Goal: Transaction & Acquisition: Obtain resource

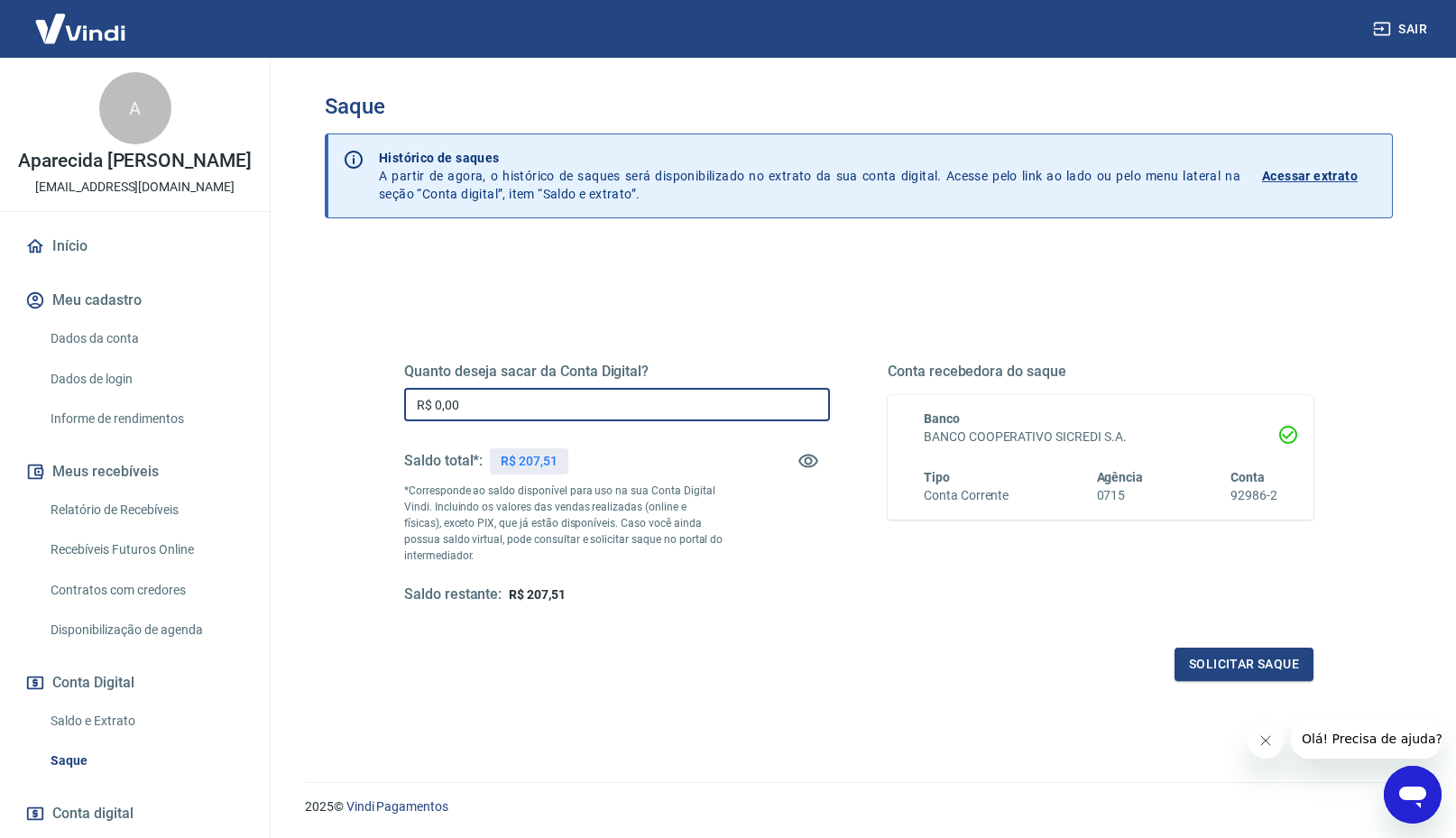
drag, startPoint x: 556, startPoint y: 399, endPoint x: 206, endPoint y: 360, distance: 352.2
click at [206, 360] on div "Sair A Aparecida Maria do Prado [EMAIL_ADDRESS][DOMAIN_NAME] Início Meu cadastr…" at bounding box center [728, 419] width 1456 height 838
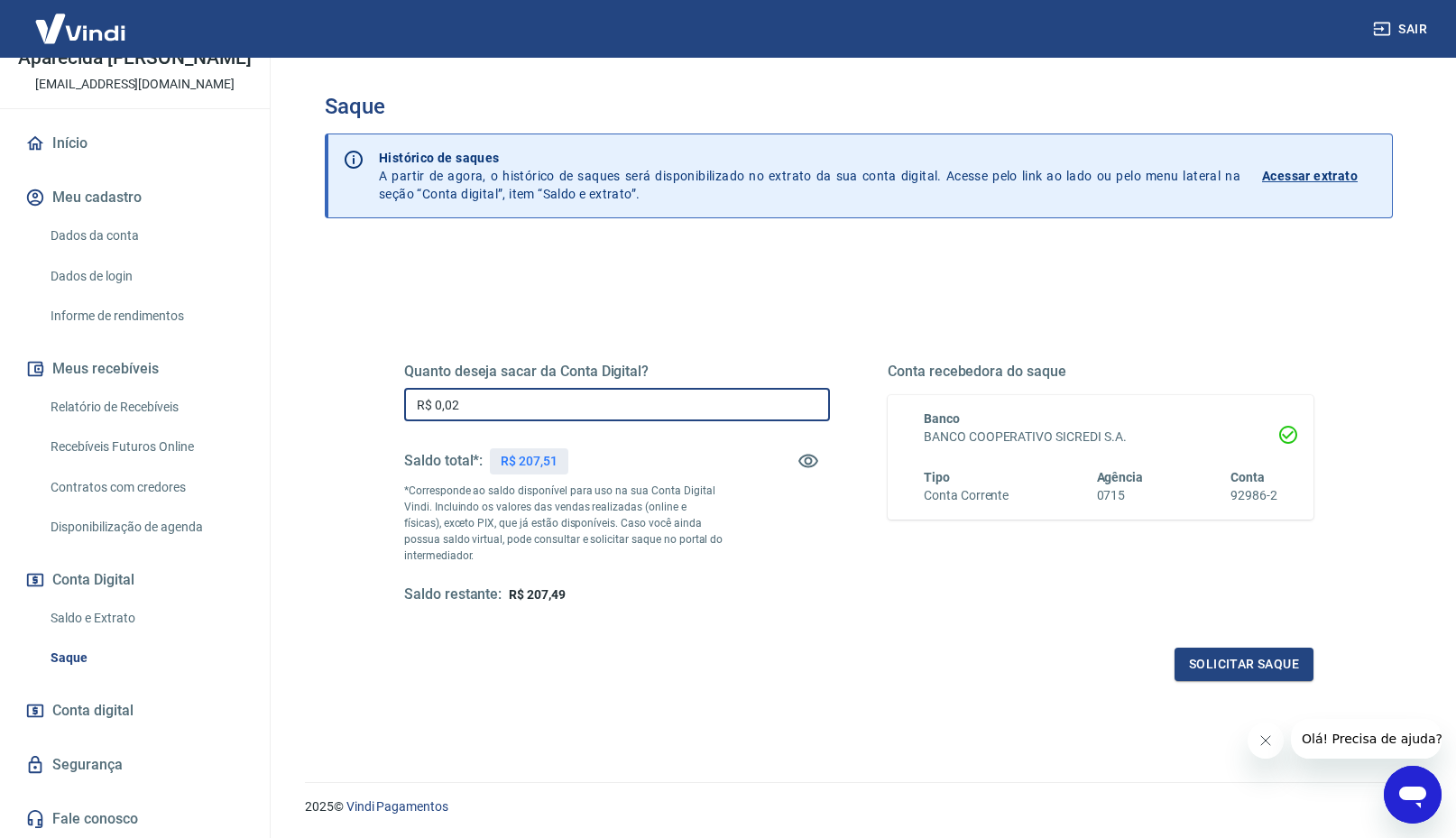
type input "R$ 0,02"
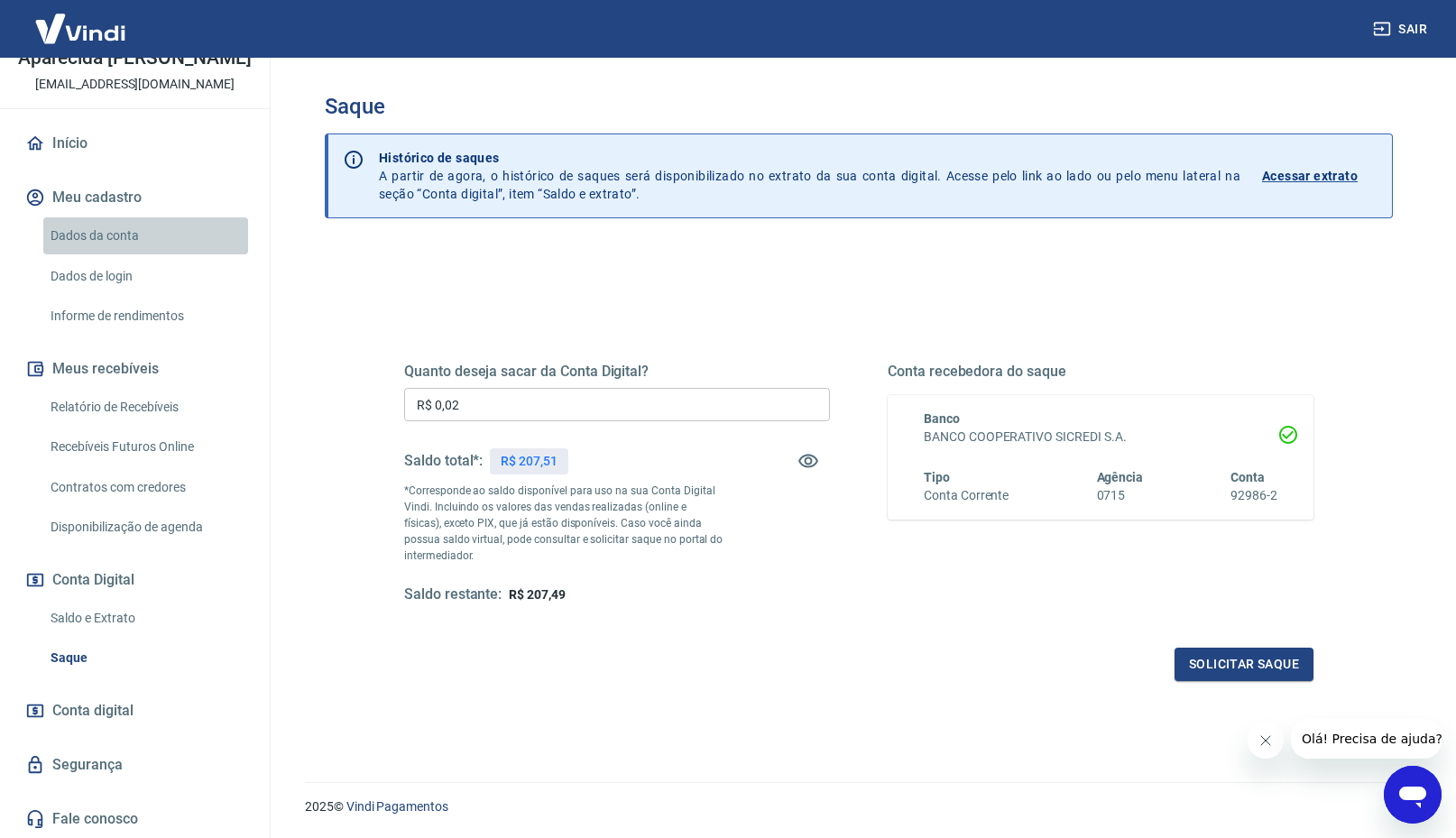
click at [118, 233] on link "Dados da conta" at bounding box center [145, 235] width 204 height 37
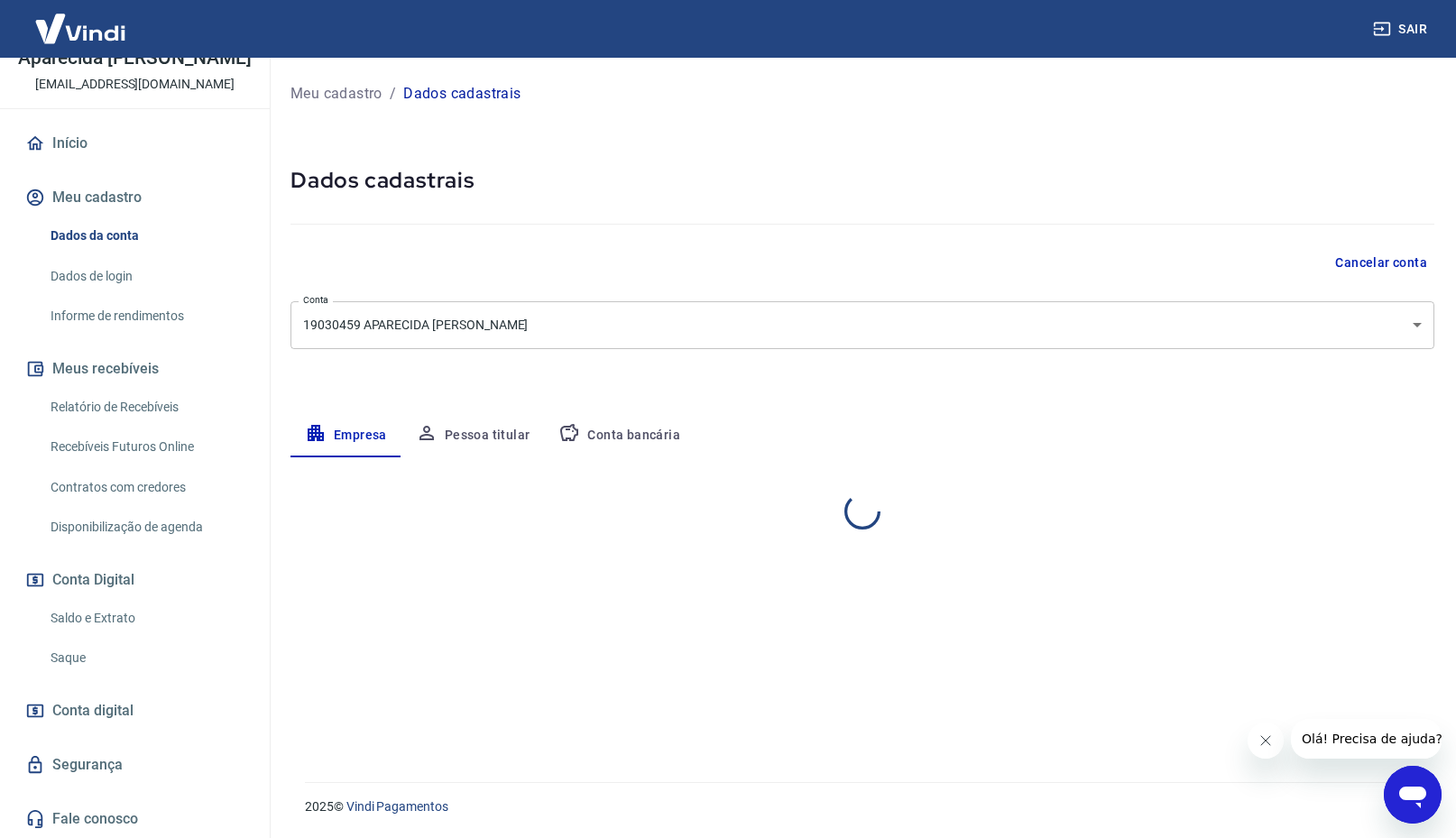
select select "SP"
select select "business"
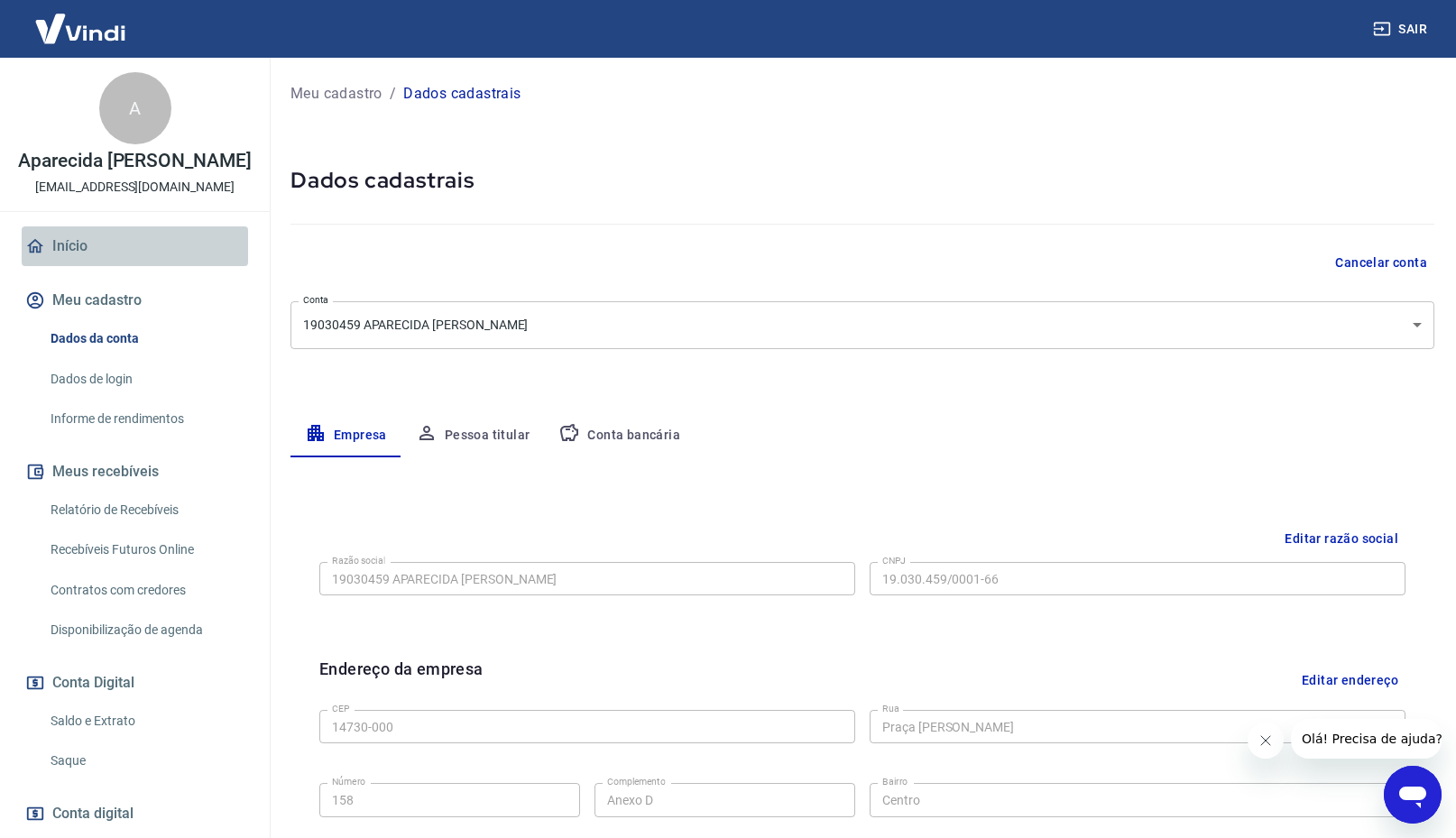
click at [73, 235] on link "Início" at bounding box center [135, 246] width 227 height 40
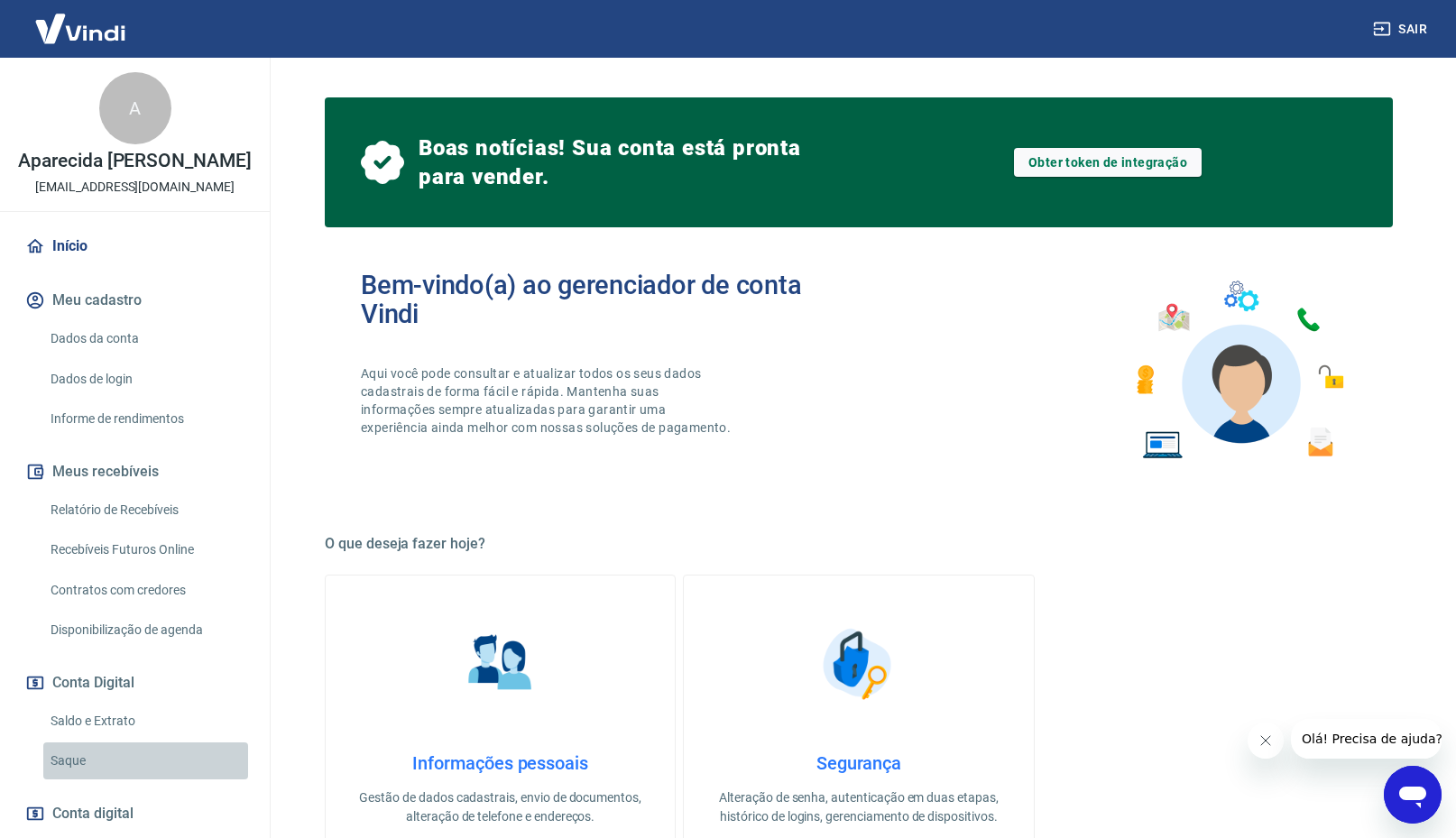
click at [70, 760] on link "Saque" at bounding box center [145, 760] width 204 height 37
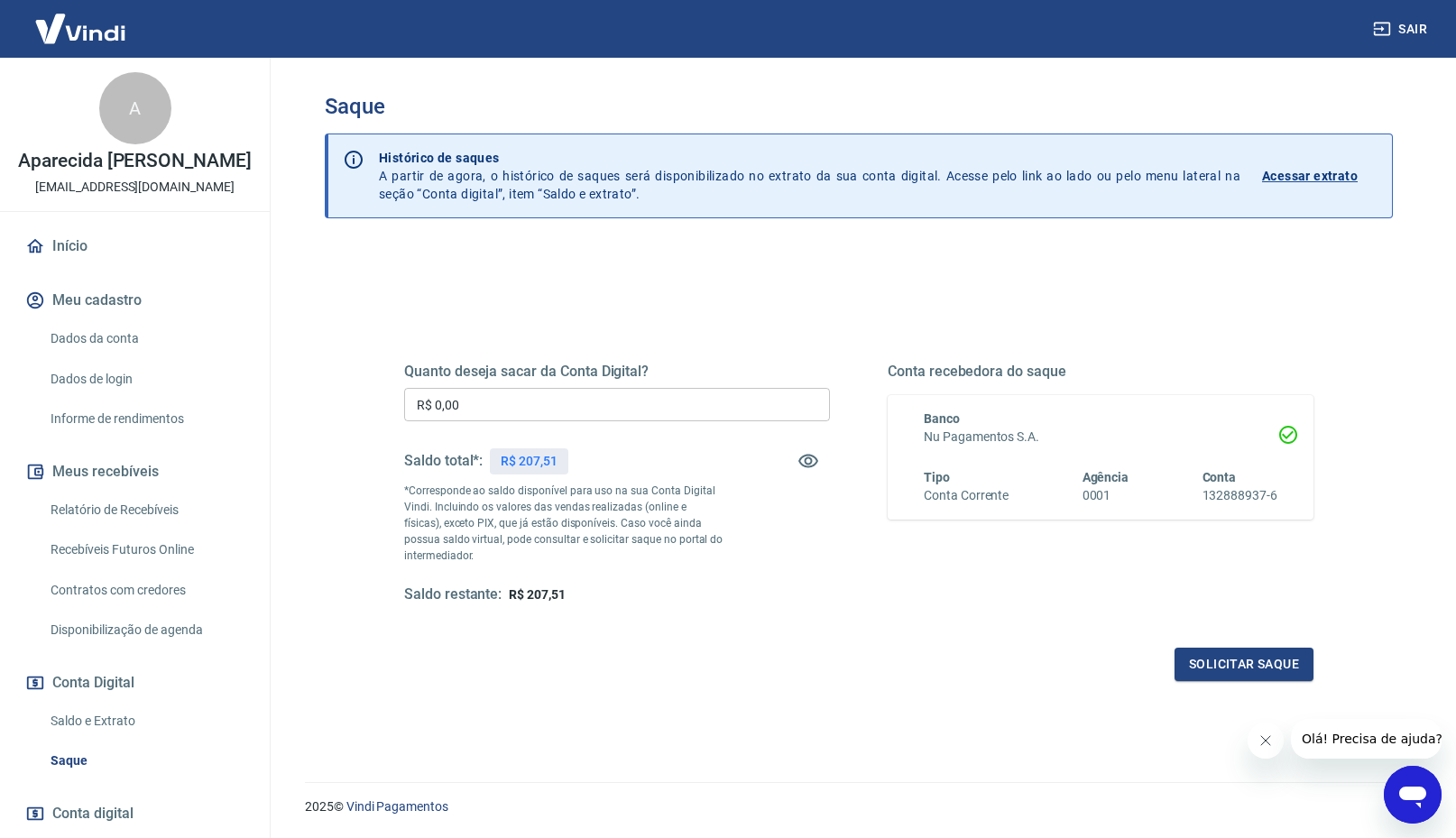
click at [539, 398] on input "R$ 0,00" at bounding box center [616, 404] width 425 height 33
type input "R$ 207,51"
click at [1260, 664] on button "Solicitar saque" at bounding box center [1243, 664] width 139 height 33
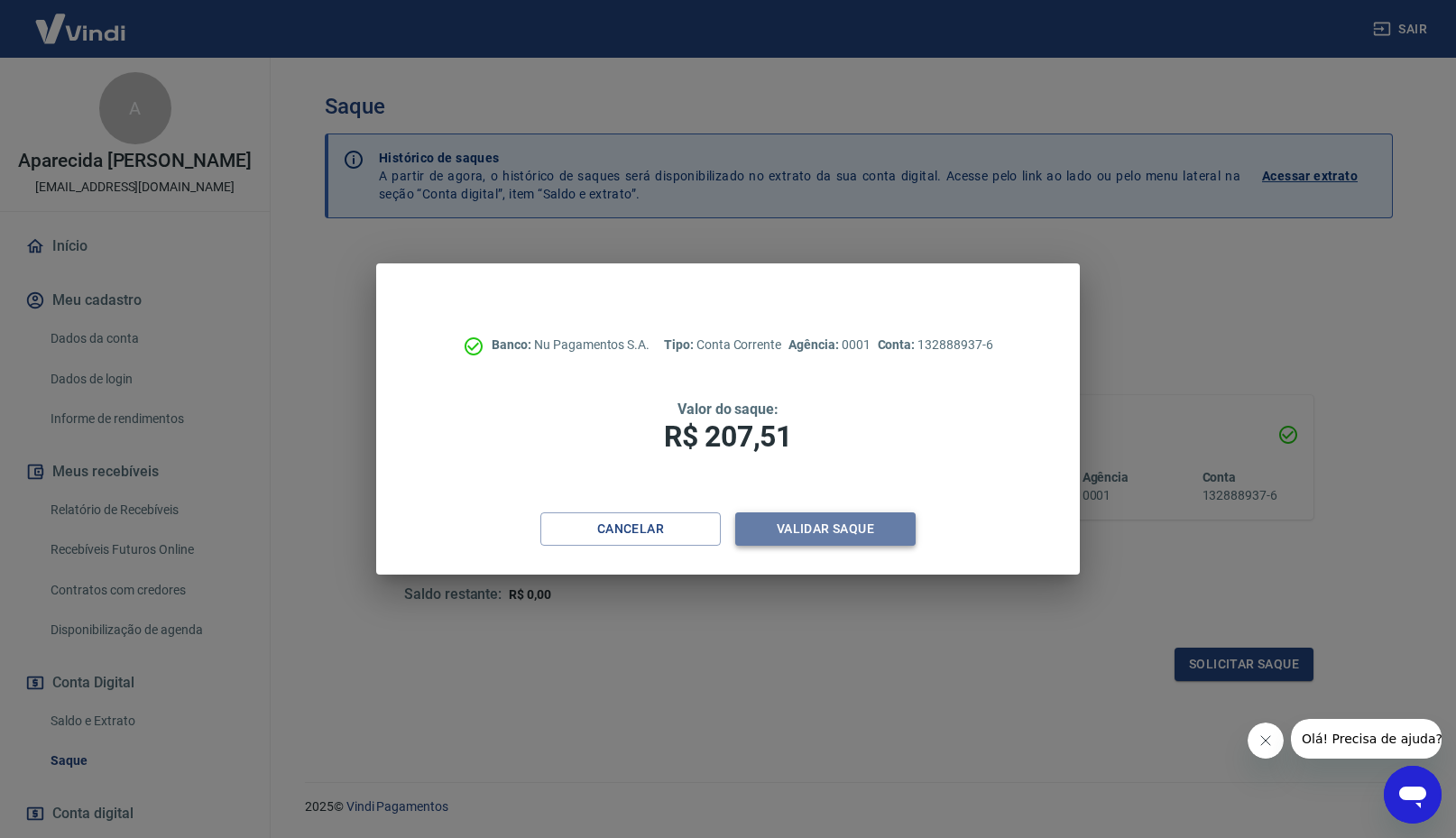
click at [842, 529] on button "Validar saque" at bounding box center [825, 529] width 180 height 33
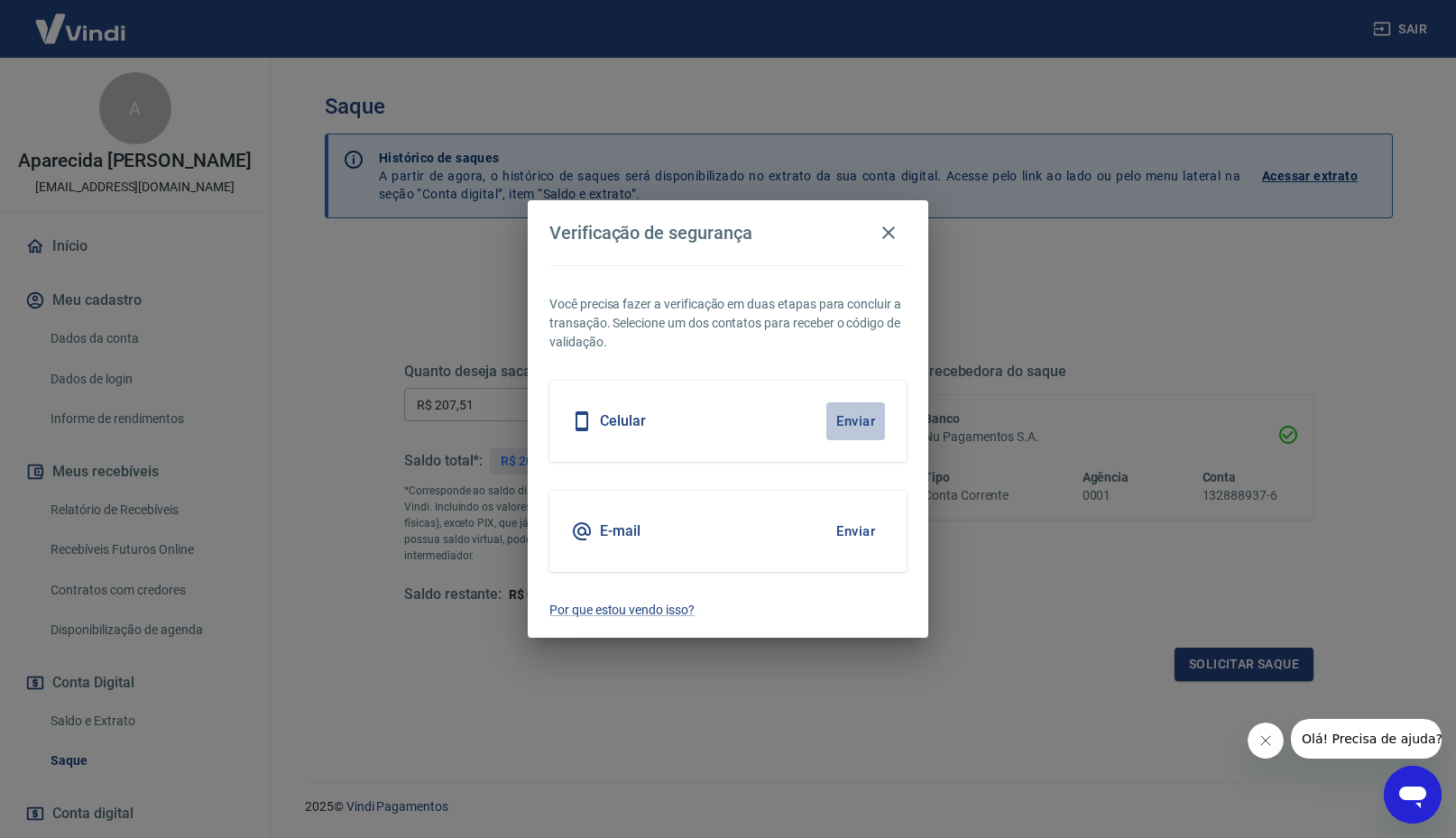
click at [872, 415] on button "Enviar" at bounding box center [855, 420] width 59 height 38
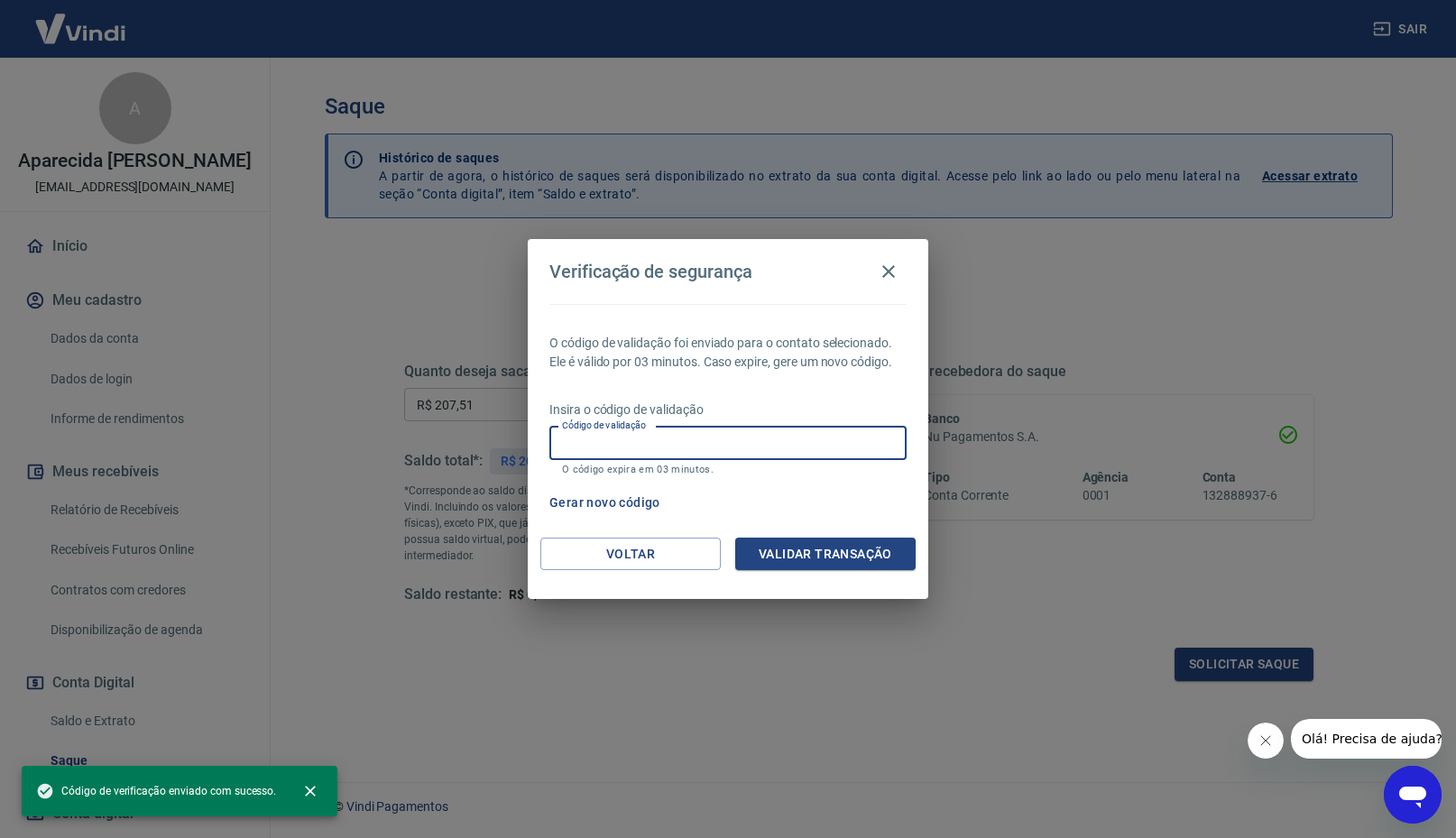
click at [643, 437] on input "Código de validação" at bounding box center [728, 443] width 357 height 33
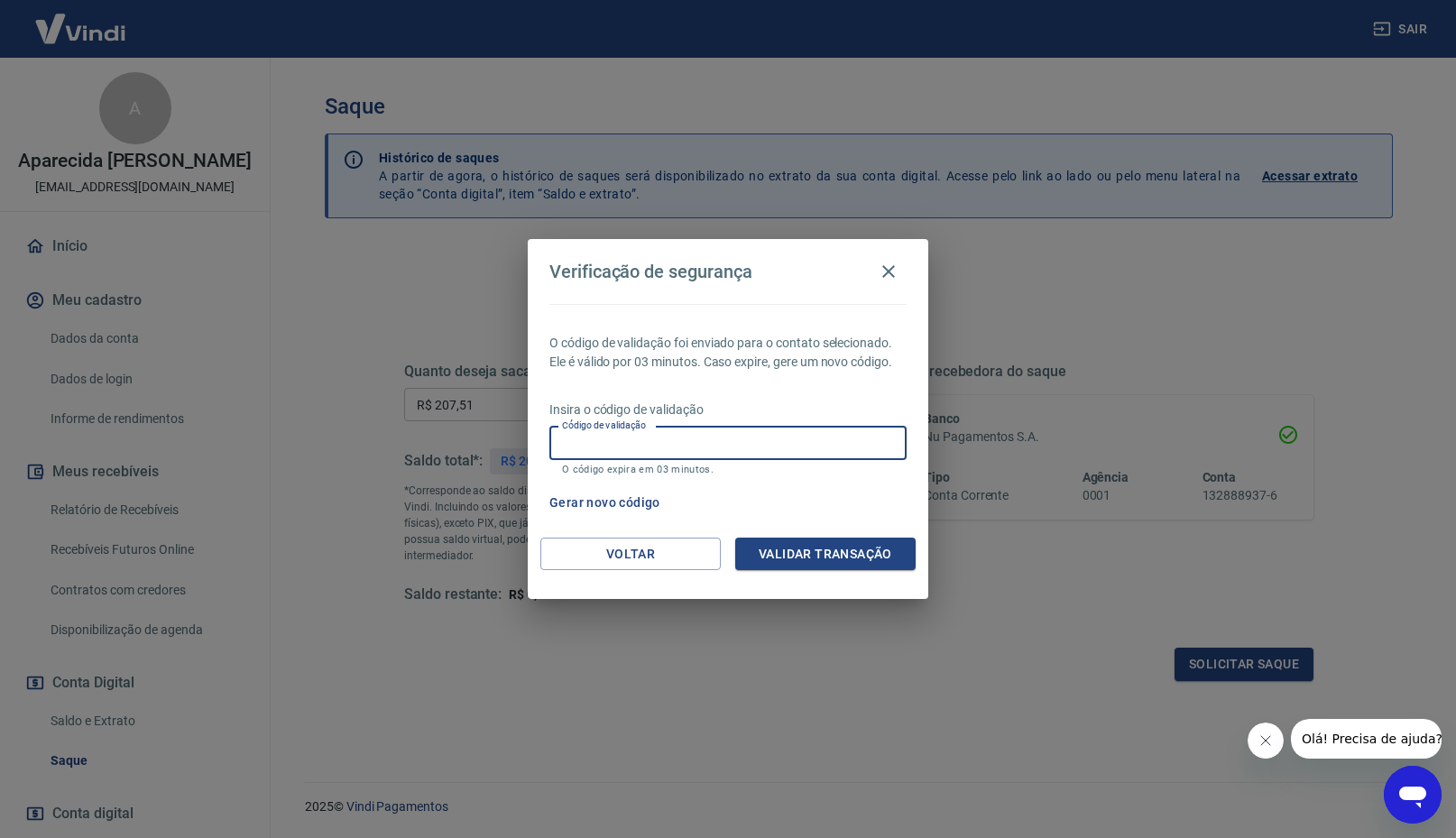
click at [839, 500] on div "Gerar novo código" at bounding box center [725, 503] width 364 height 33
click at [607, 435] on input "Código de validação" at bounding box center [728, 443] width 357 height 33
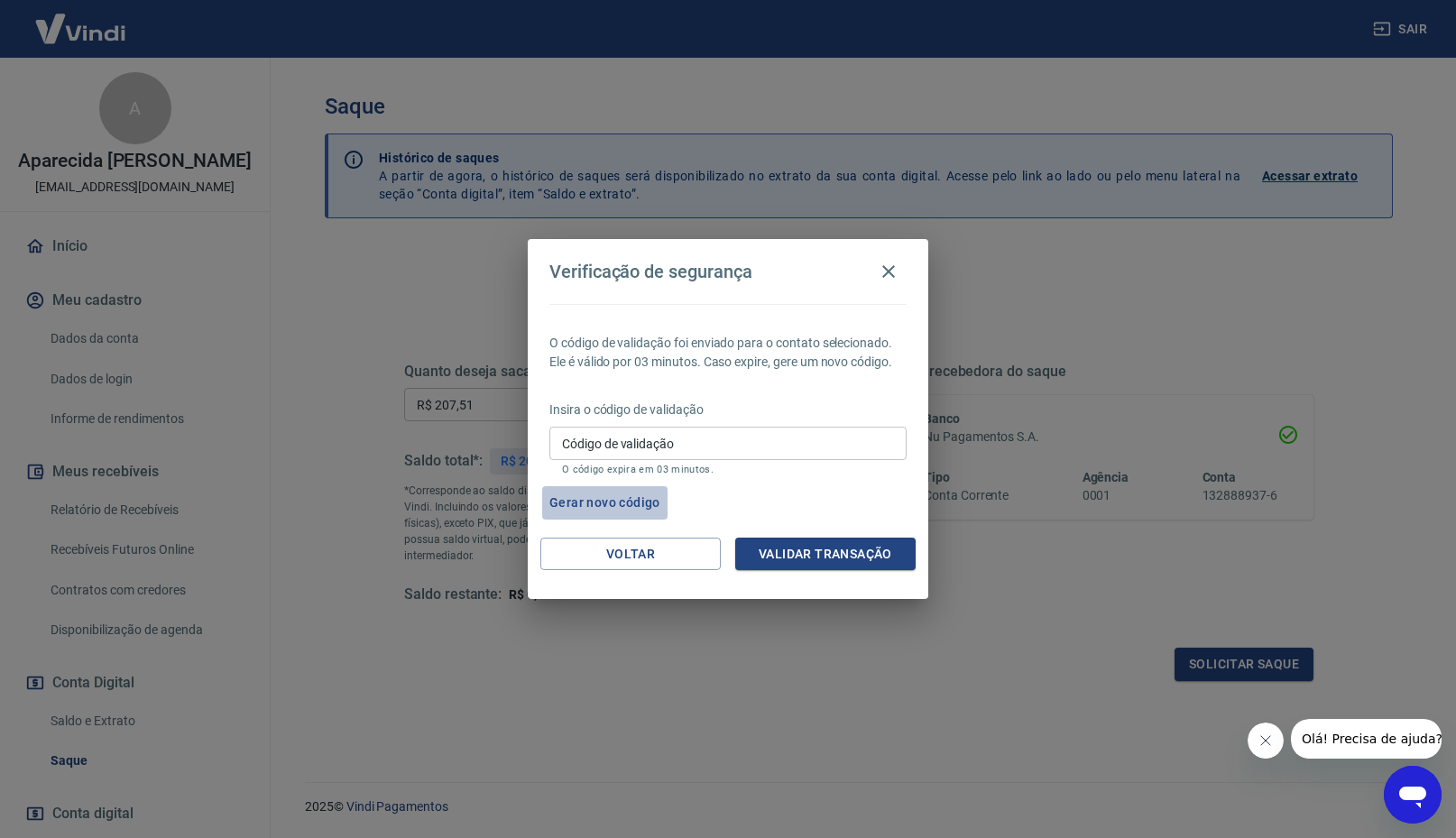
click at [612, 503] on button "Gerar novo código" at bounding box center [604, 503] width 125 height 33
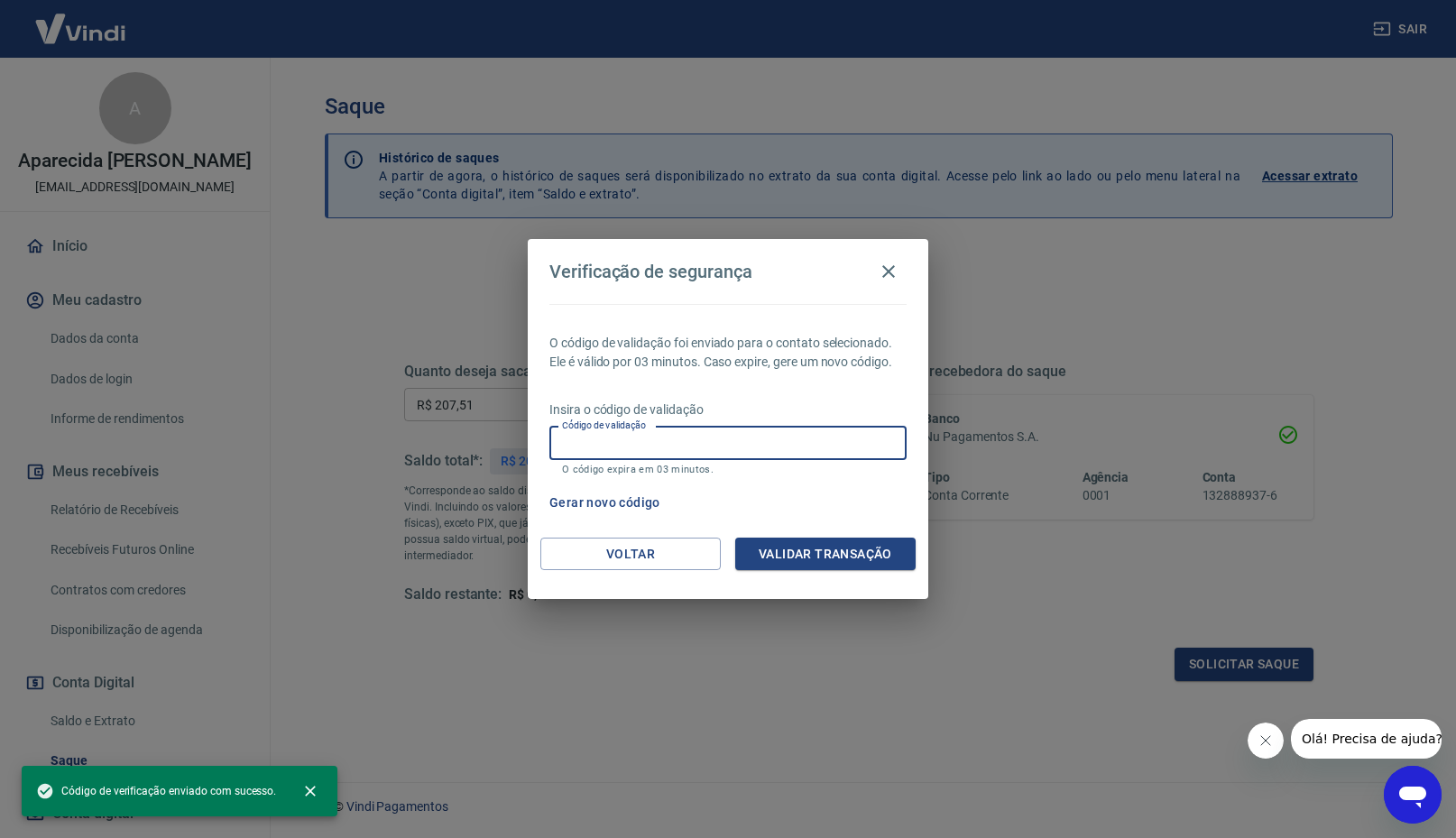
click at [615, 450] on input "Código de validação" at bounding box center [728, 443] width 357 height 33
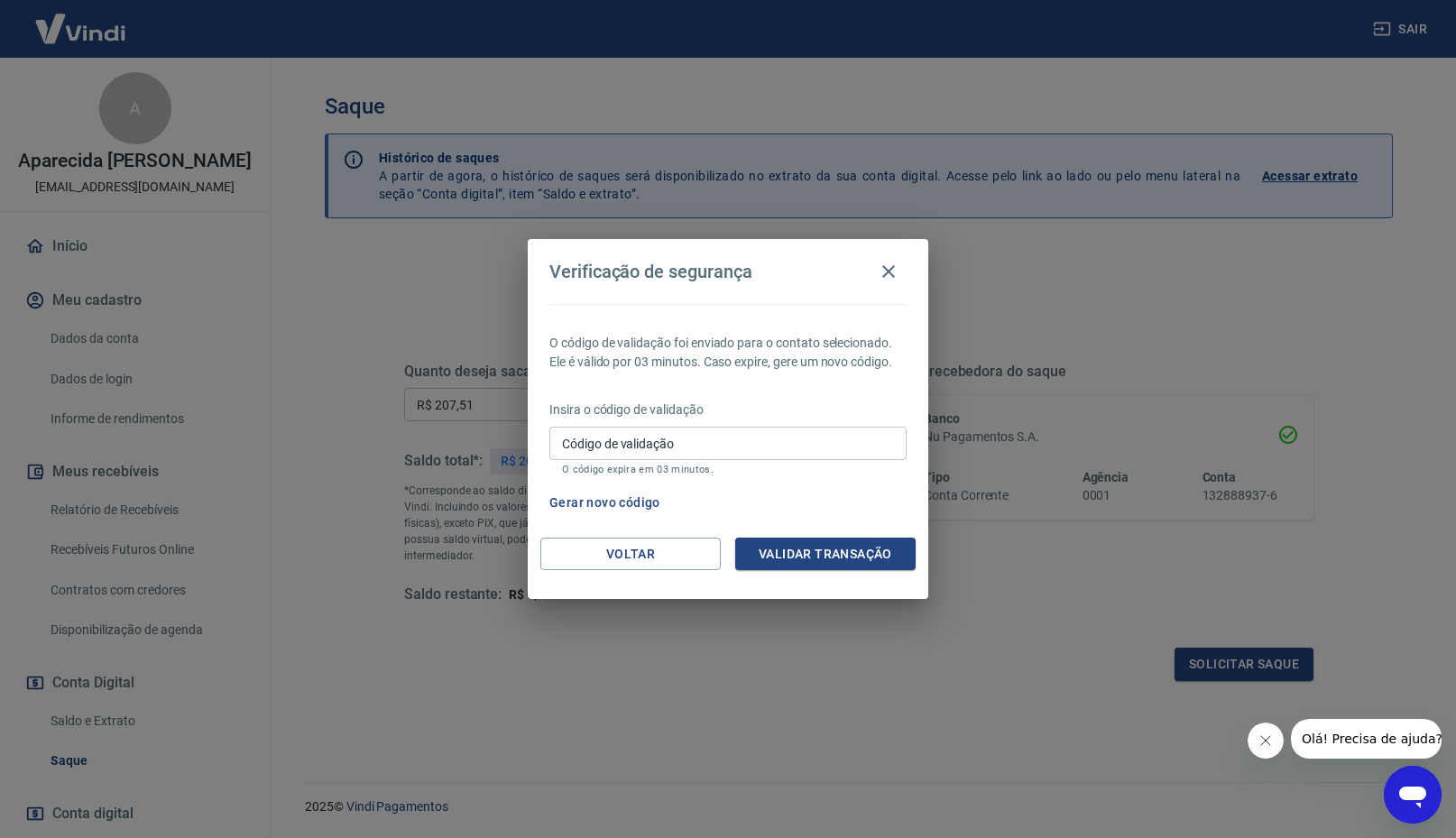
click at [862, 520] on div "O código de validação foi enviado para o contato selecionado. Ele é válido por …" at bounding box center [728, 420] width 400 height 233
click at [684, 557] on button "Voltar" at bounding box center [631, 554] width 180 height 33
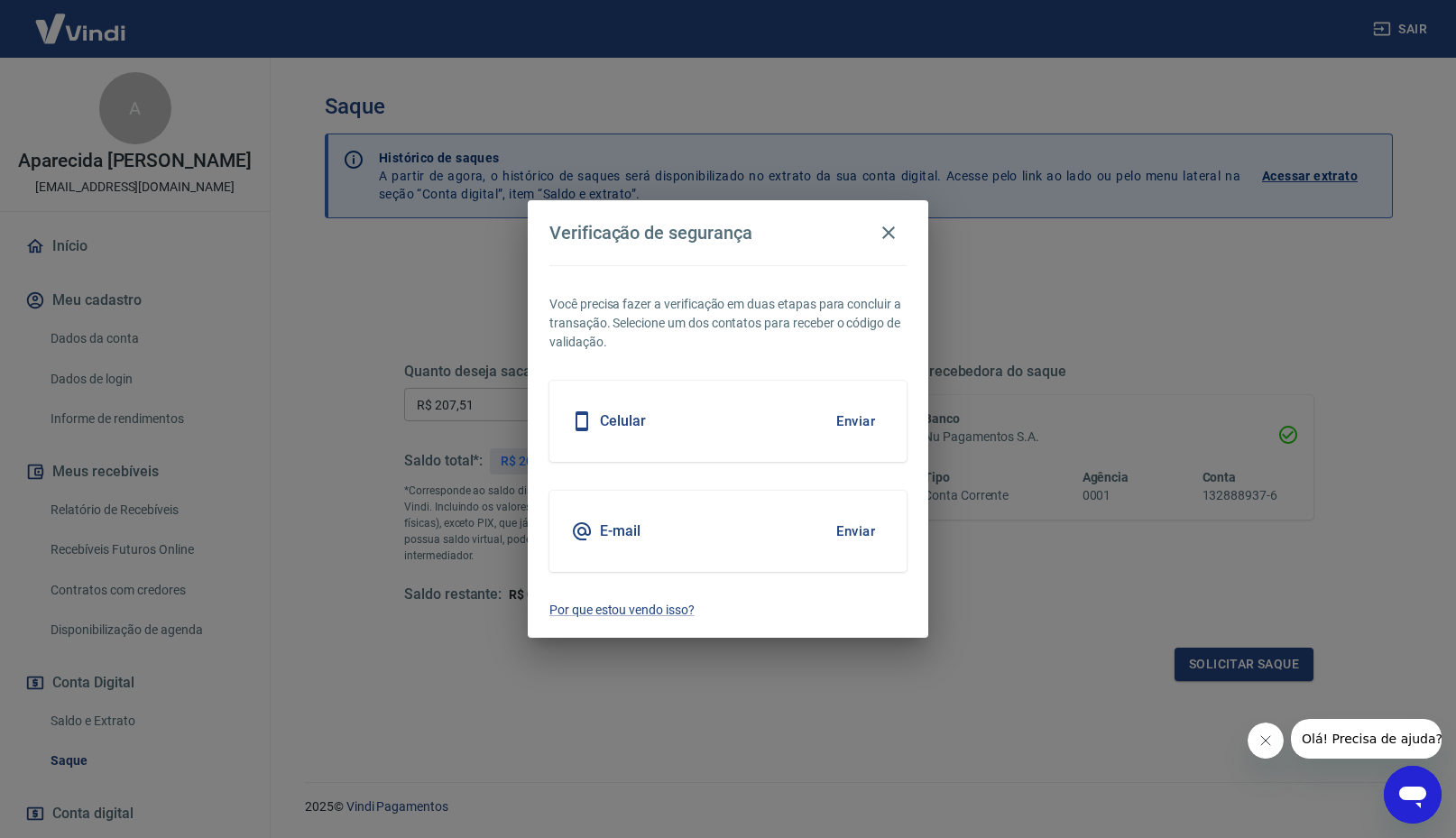
click at [838, 529] on button "Enviar" at bounding box center [855, 531] width 59 height 38
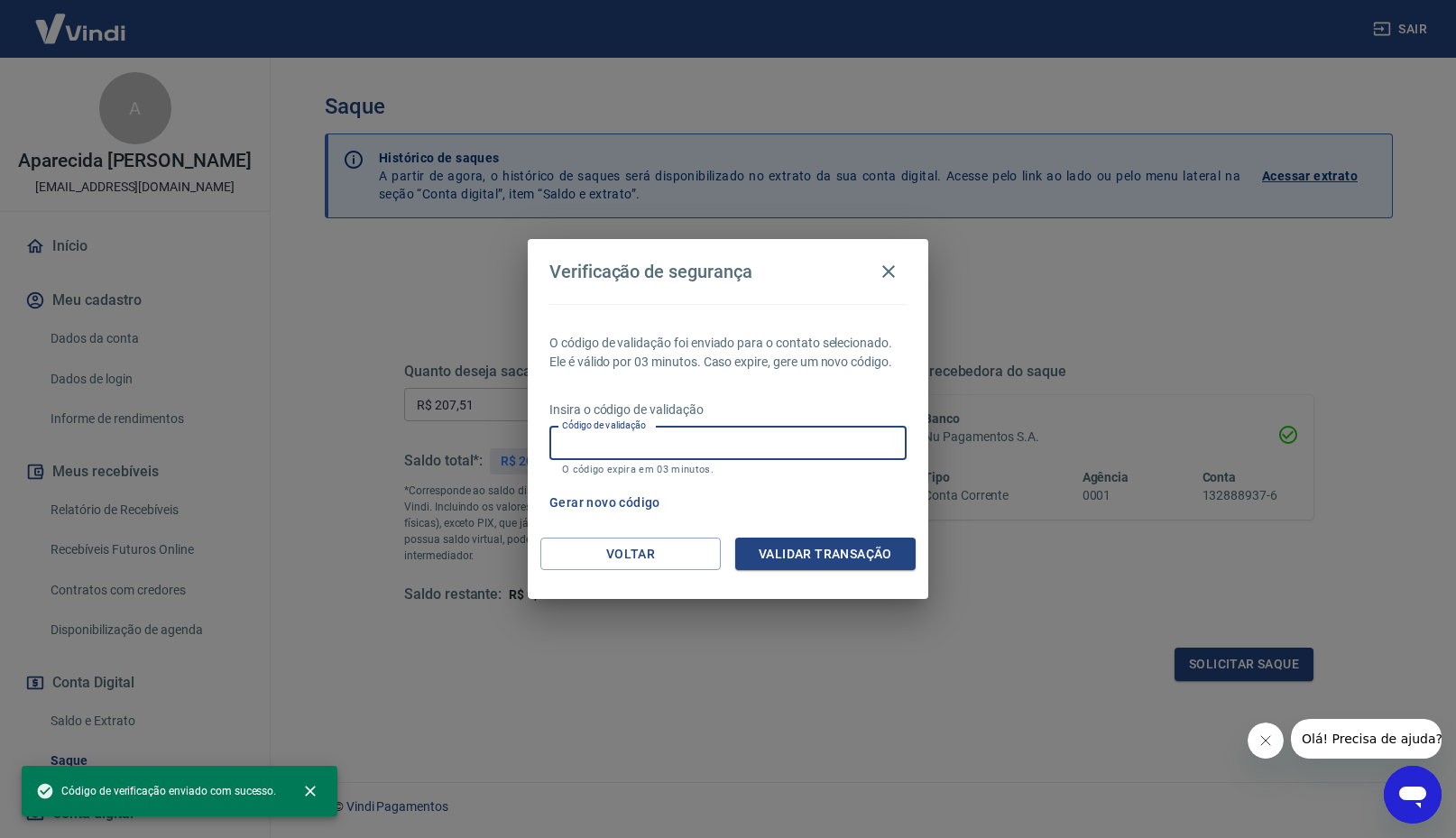
click at [647, 448] on input "Código de validação" at bounding box center [728, 443] width 357 height 33
paste input "351241"
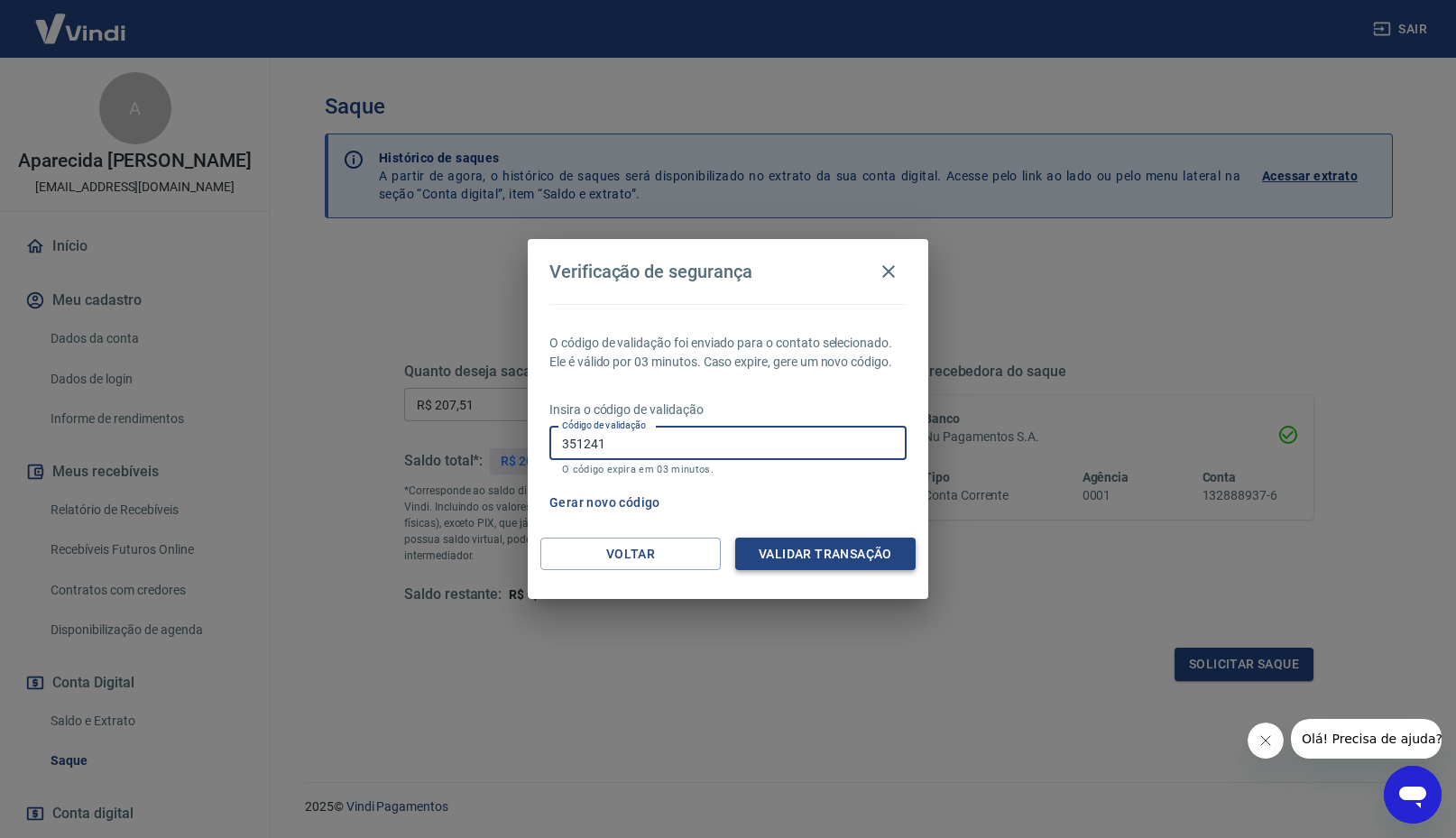
type input "351241"
click at [863, 556] on button "Validar transação" at bounding box center [825, 554] width 180 height 33
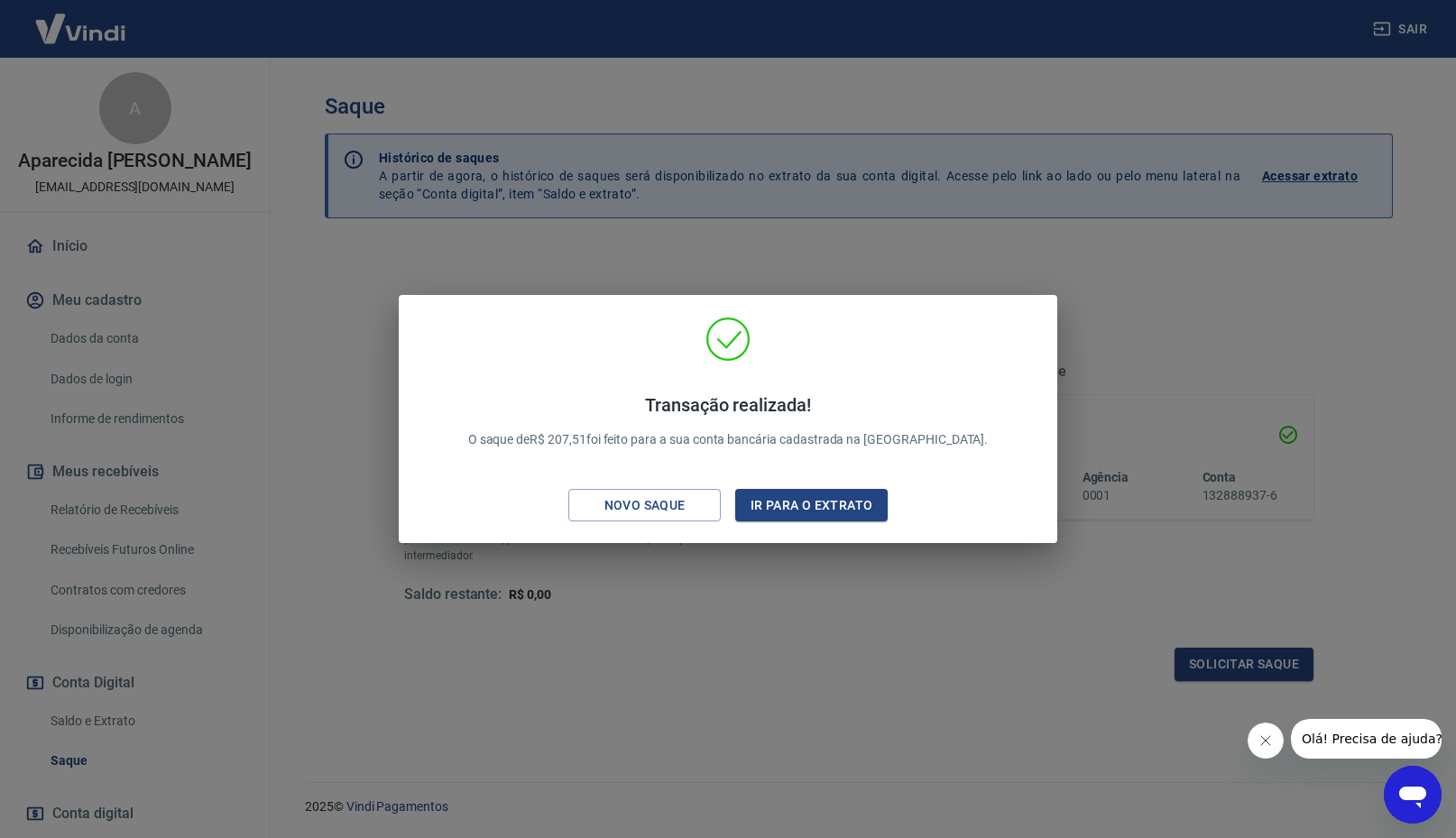
click at [1257, 386] on div "Transação realizada! O saque de R$ 207,51 foi feito para a sua conta bancária c…" at bounding box center [728, 419] width 1456 height 838
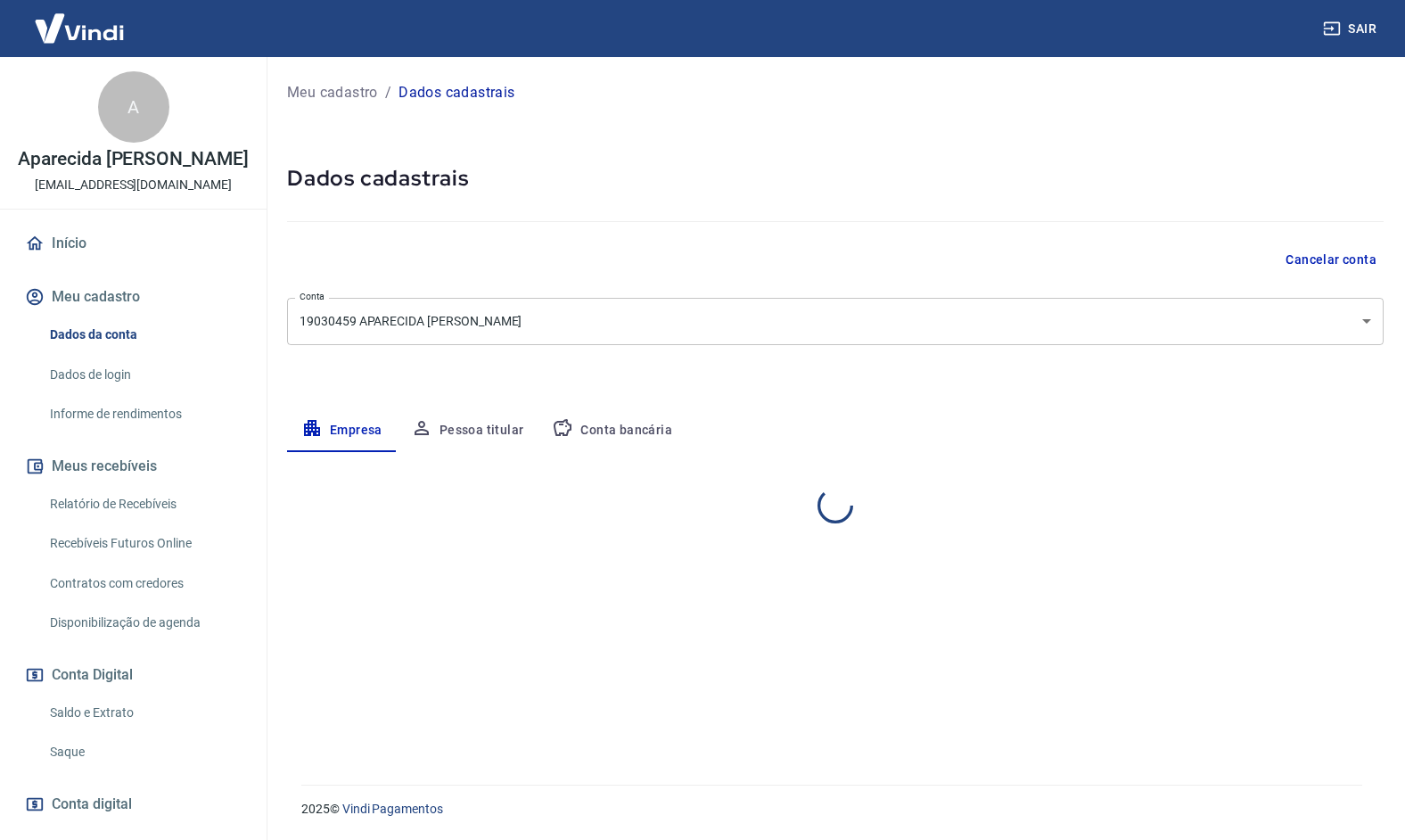
select select "SP"
select select "business"
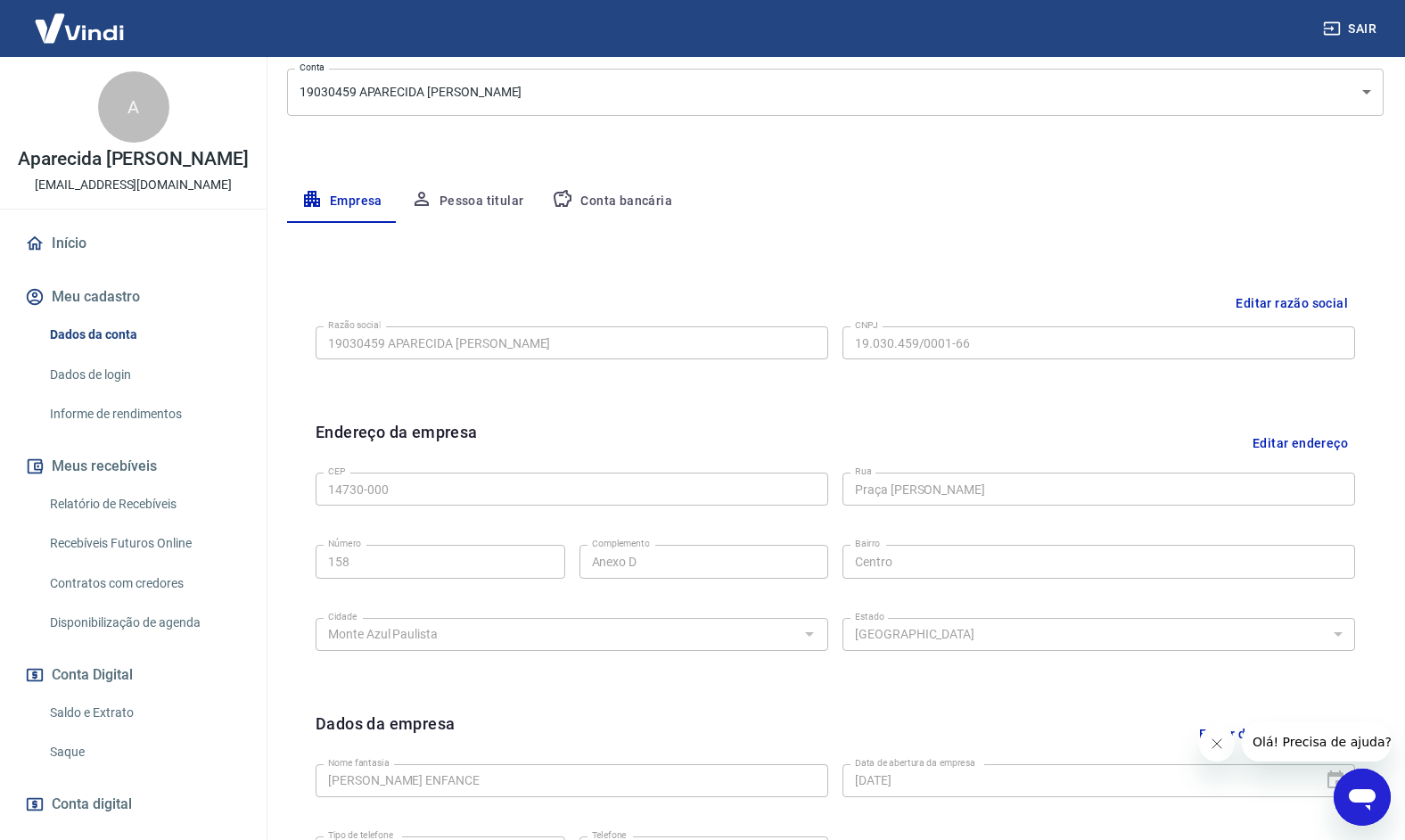
scroll to position [217, 0]
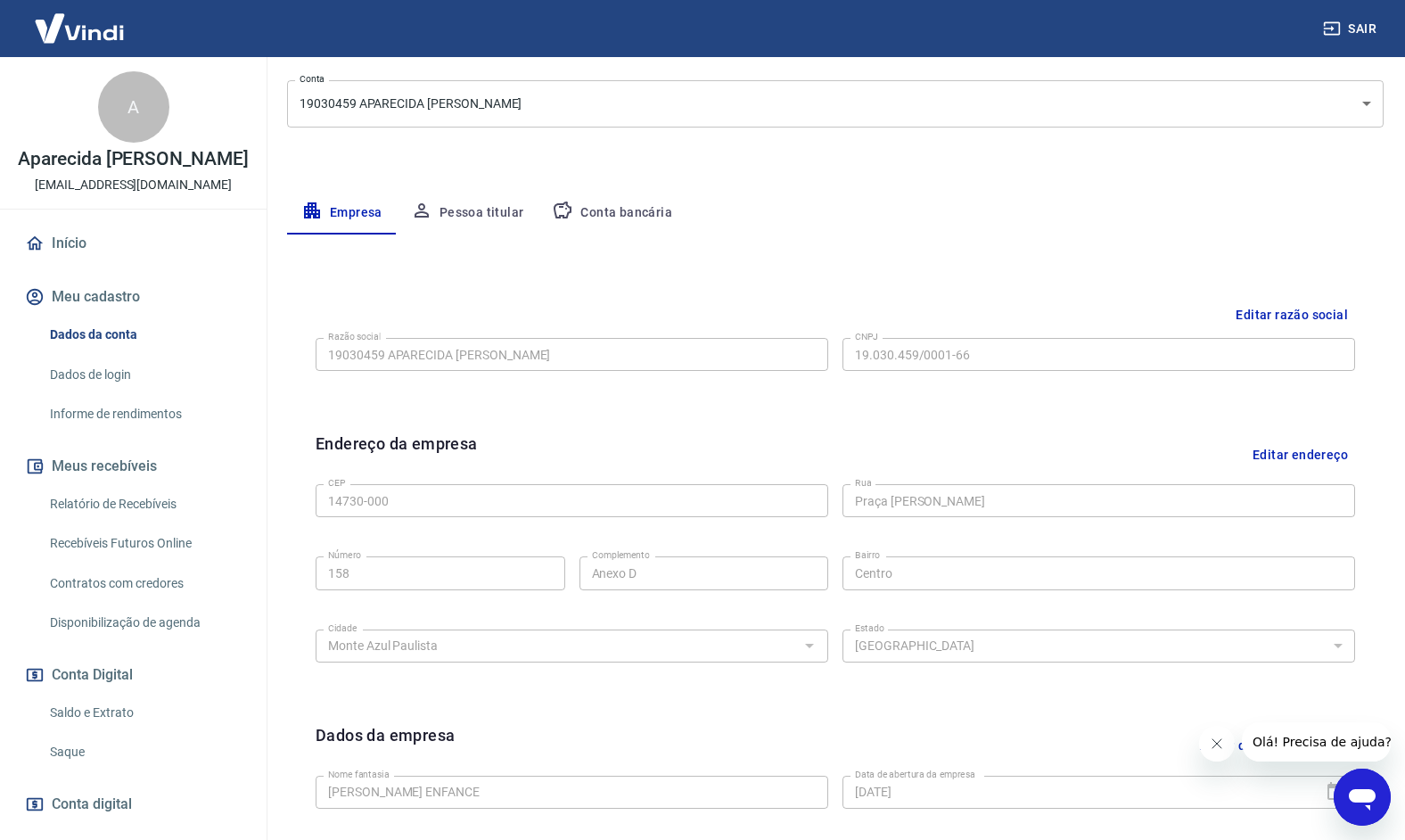
click at [609, 215] on button "Conta bancária" at bounding box center [611, 213] width 148 height 43
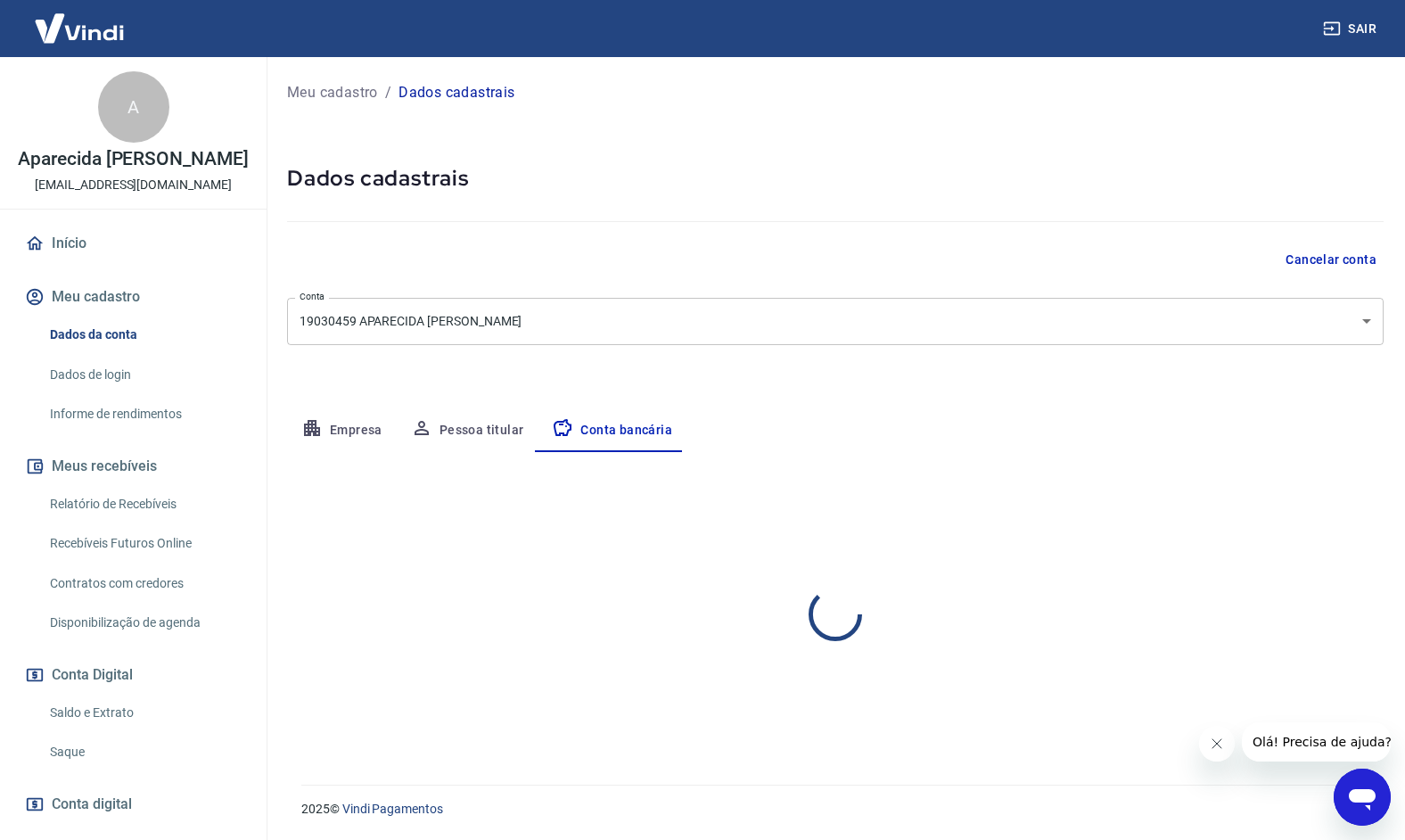
scroll to position [0, 0]
select select "1"
click at [1301, 495] on button "Editar conta bancária" at bounding box center [1308, 504] width 148 height 34
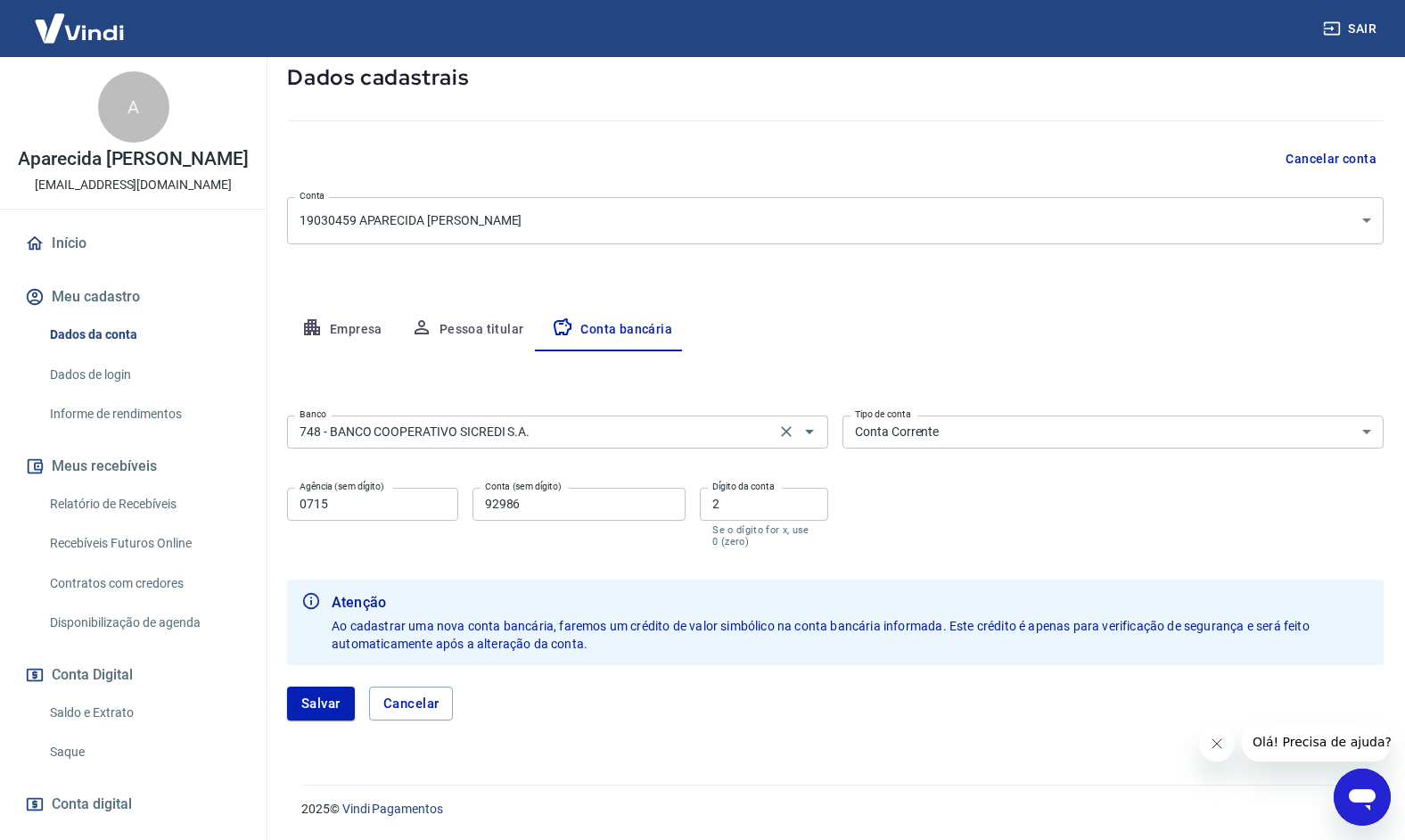
scroll to position [100, 0]
click at [807, 431] on icon "Abrir" at bounding box center [809, 433] width 9 height 5
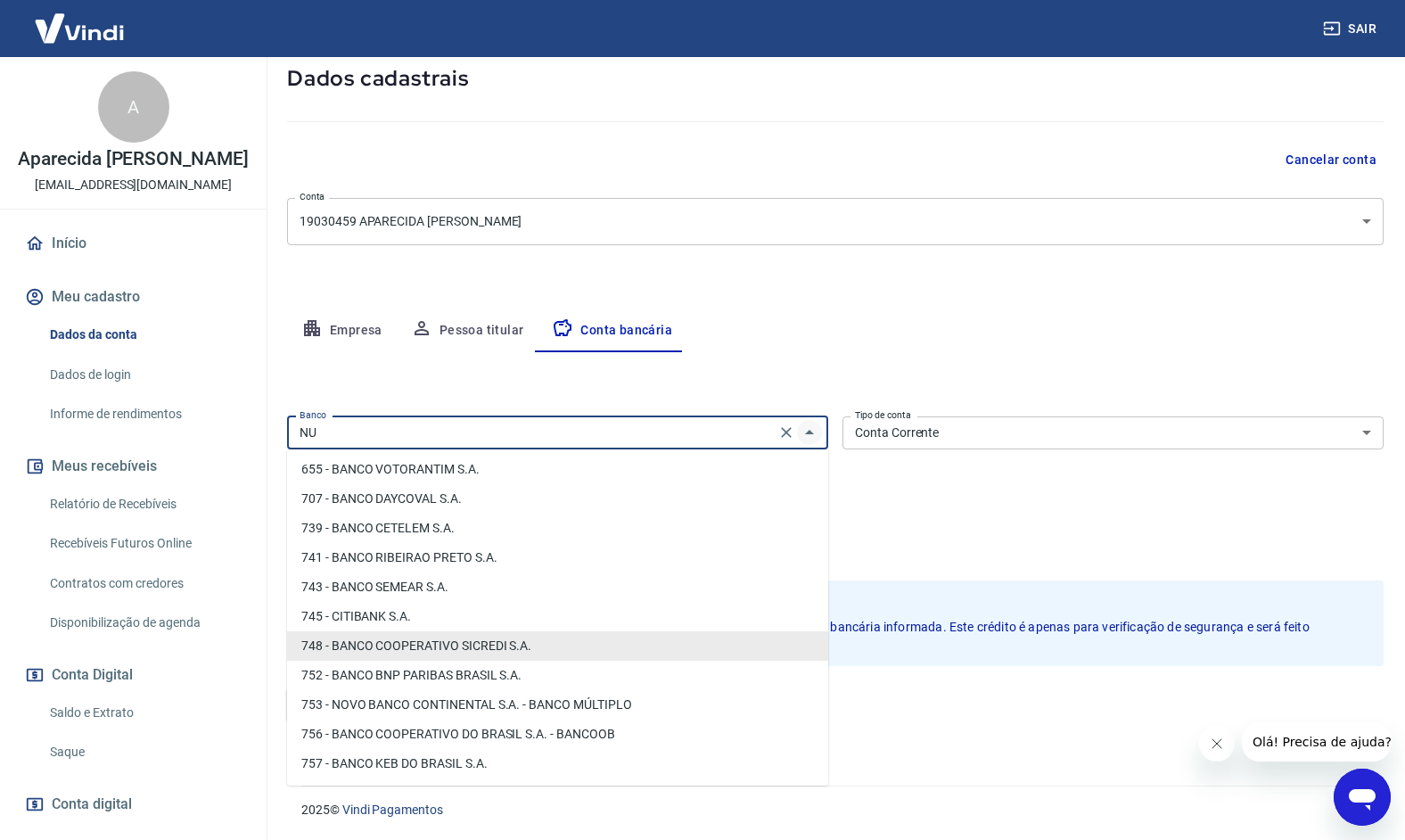
scroll to position [0, 0]
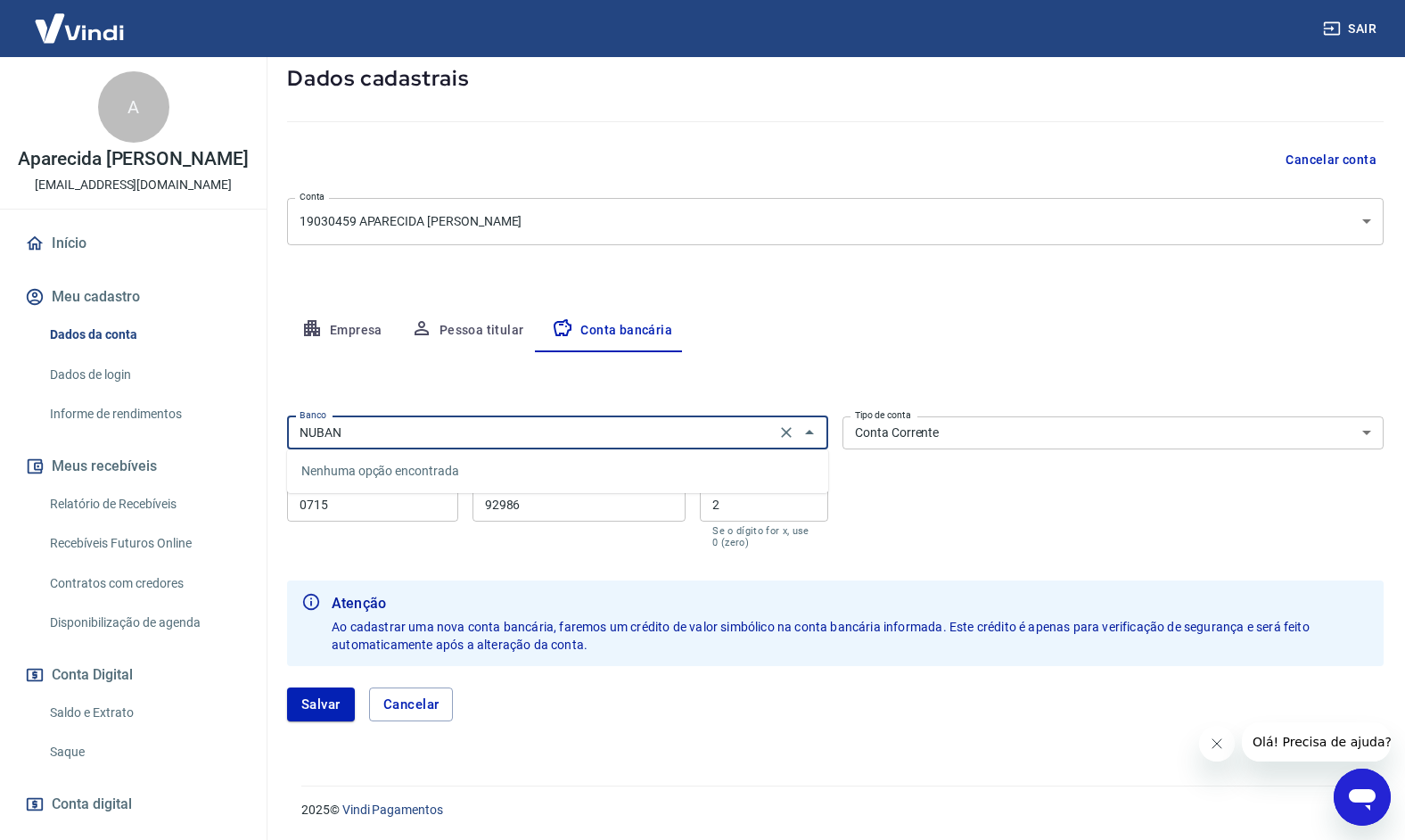
type input "NUBANK"
click button "Salvar" at bounding box center [321, 704] width 68 height 34
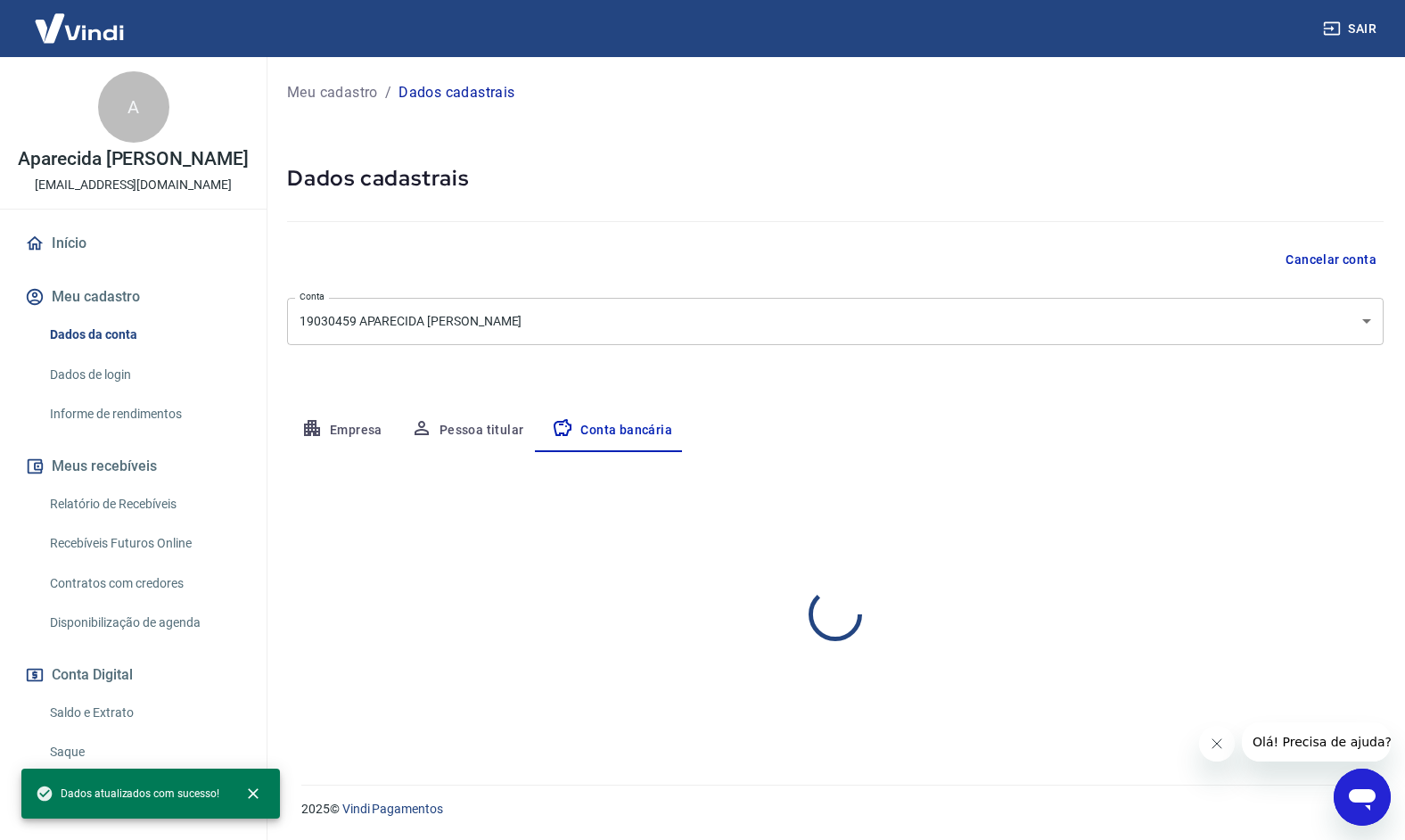
select select "1"
drag, startPoint x: 1298, startPoint y: 502, endPoint x: 860, endPoint y: 504, distance: 438.0
click at [1295, 502] on button "Editar conta bancária" at bounding box center [1308, 504] width 148 height 34
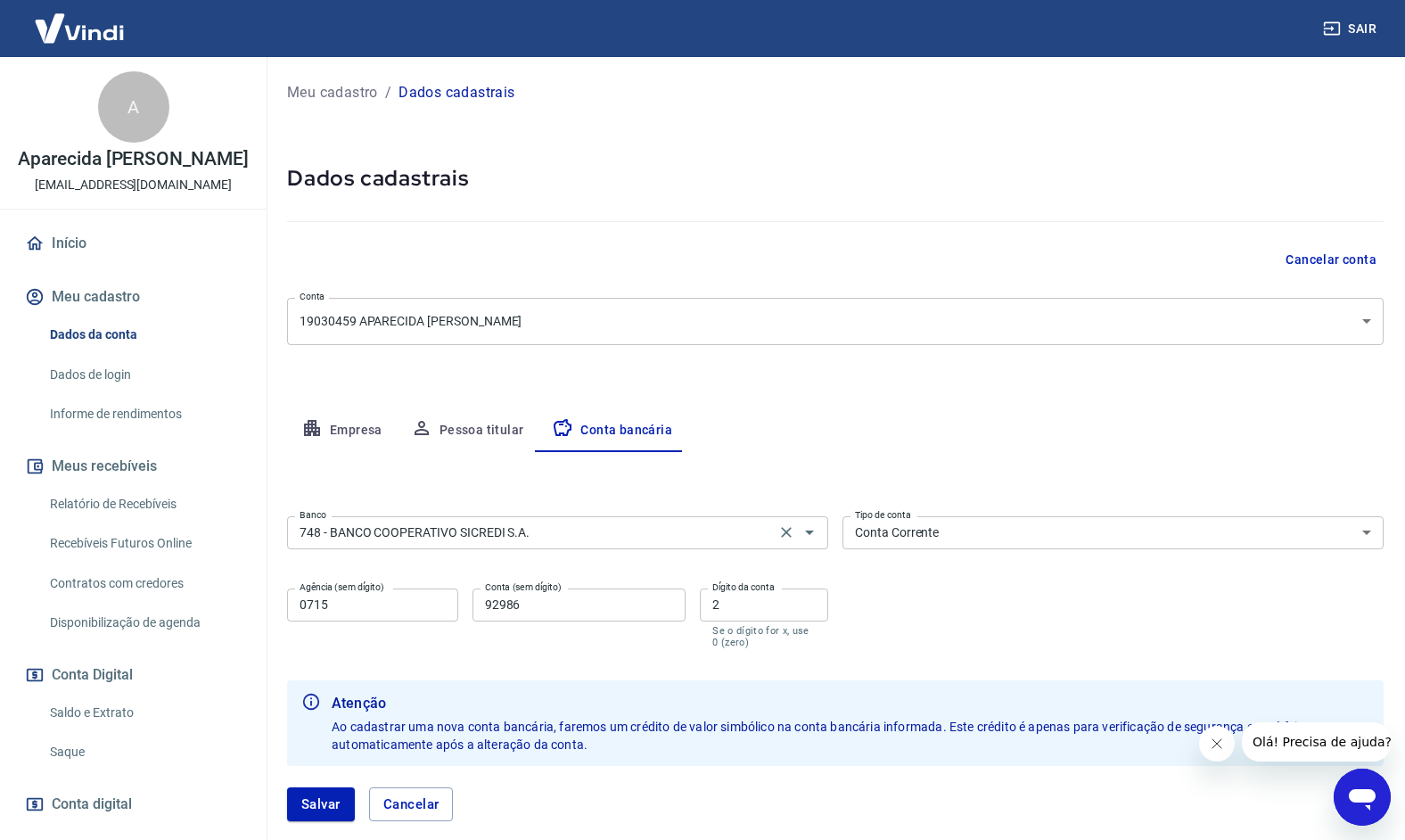
scroll to position [101, 0]
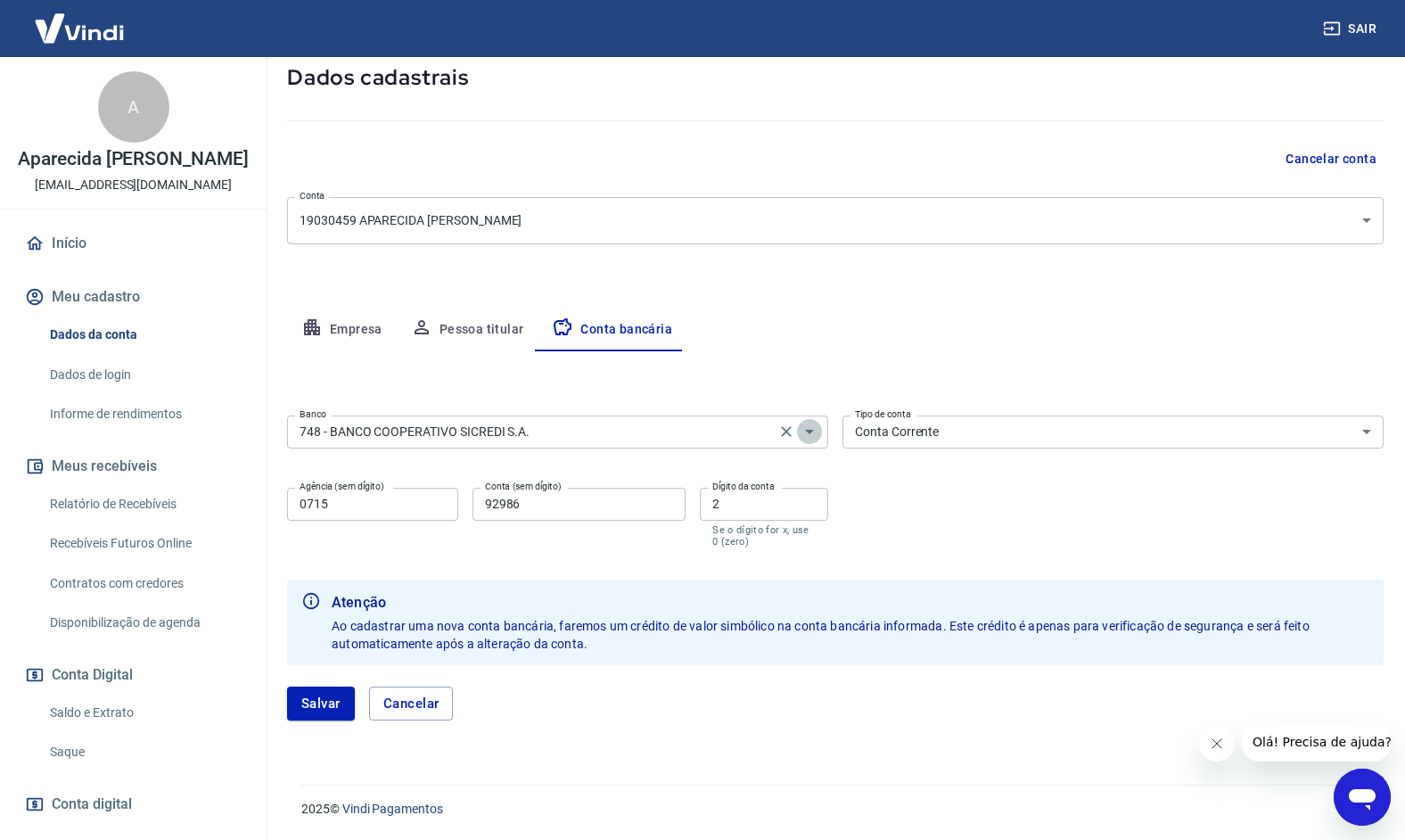
click at [814, 435] on icon "Abrir" at bounding box center [809, 431] width 21 height 21
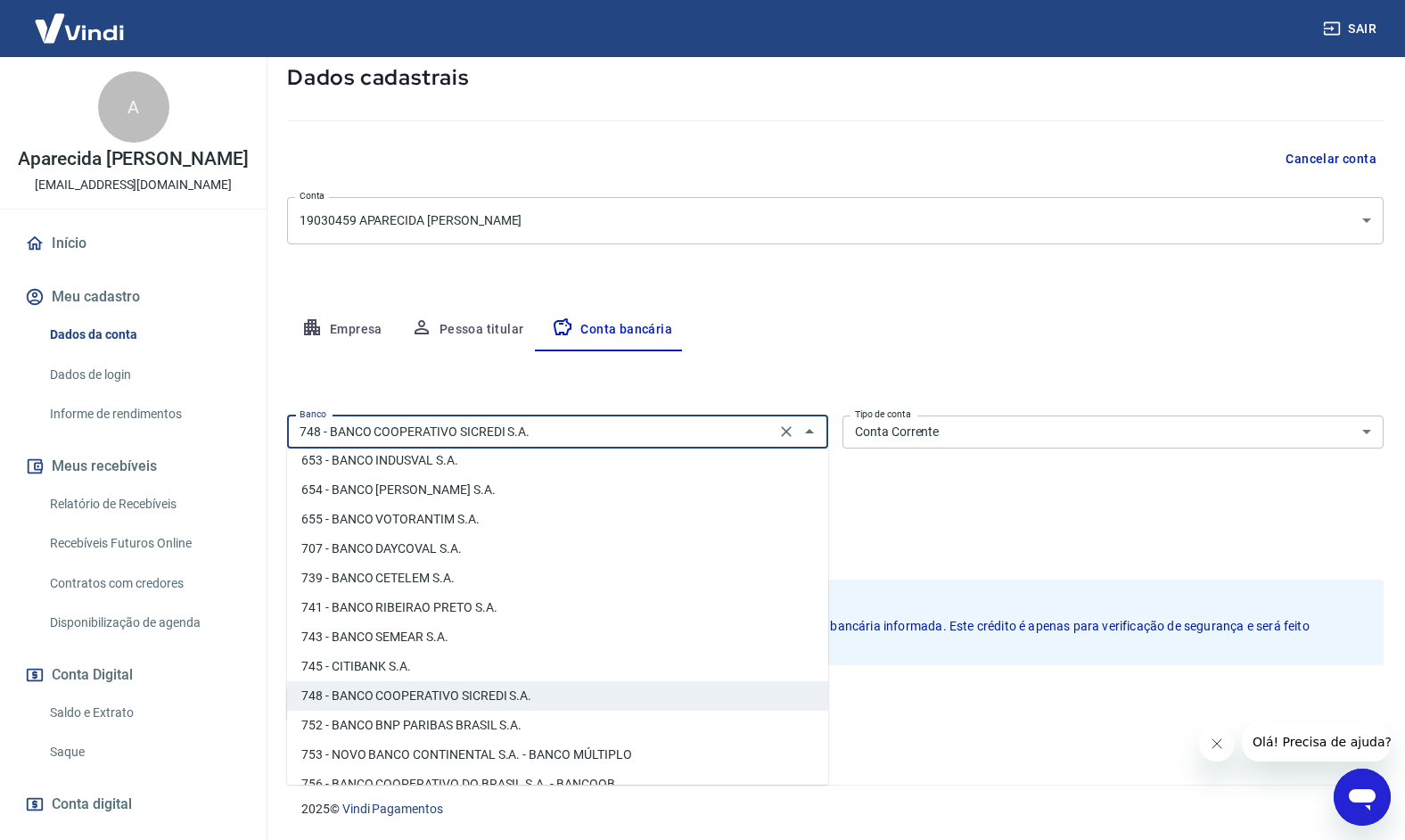
scroll to position [2728, 0]
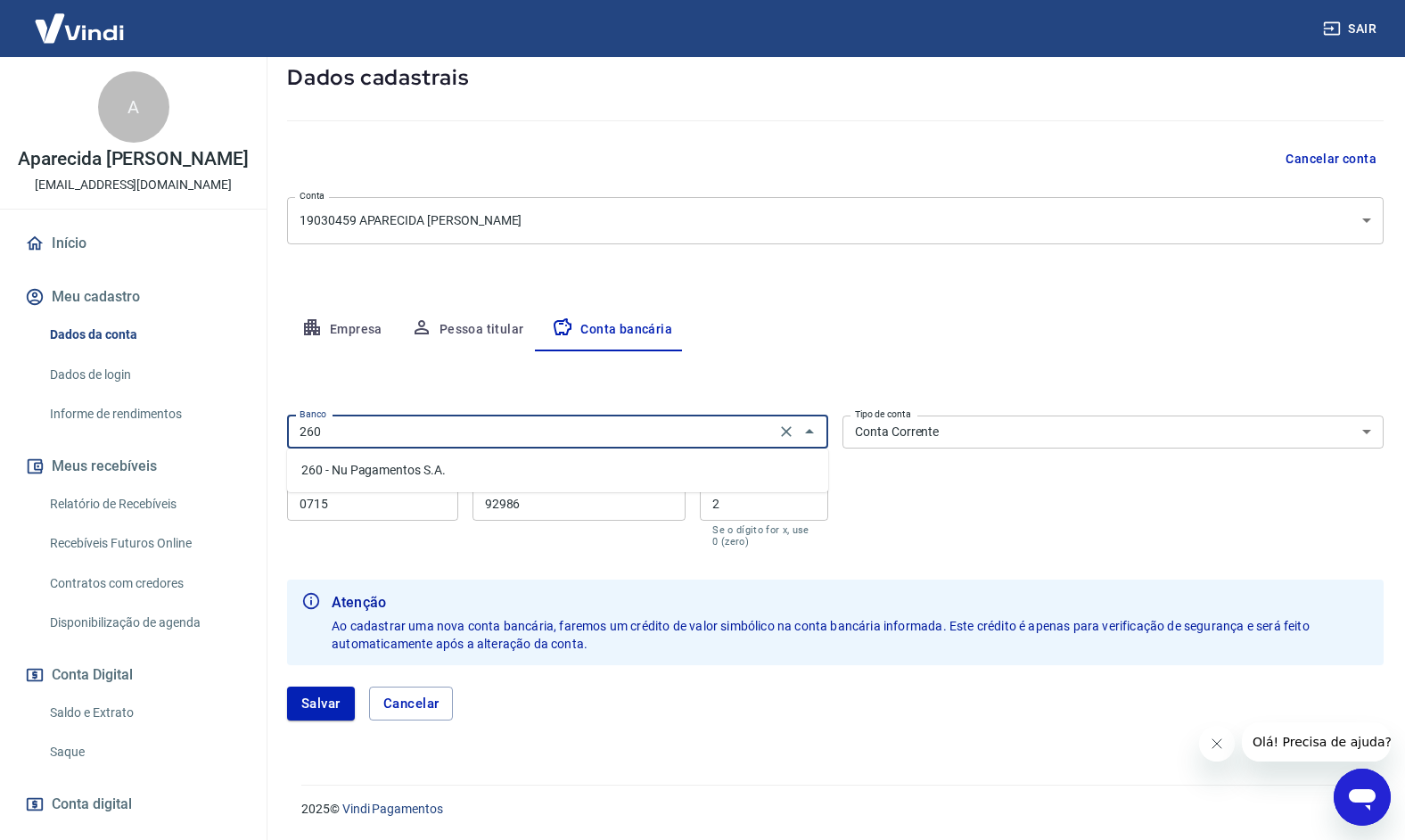
click at [439, 472] on li "260 - Nu Pagamentos S.A." at bounding box center [557, 470] width 541 height 30
type input "260 - Nu Pagamentos S.A."
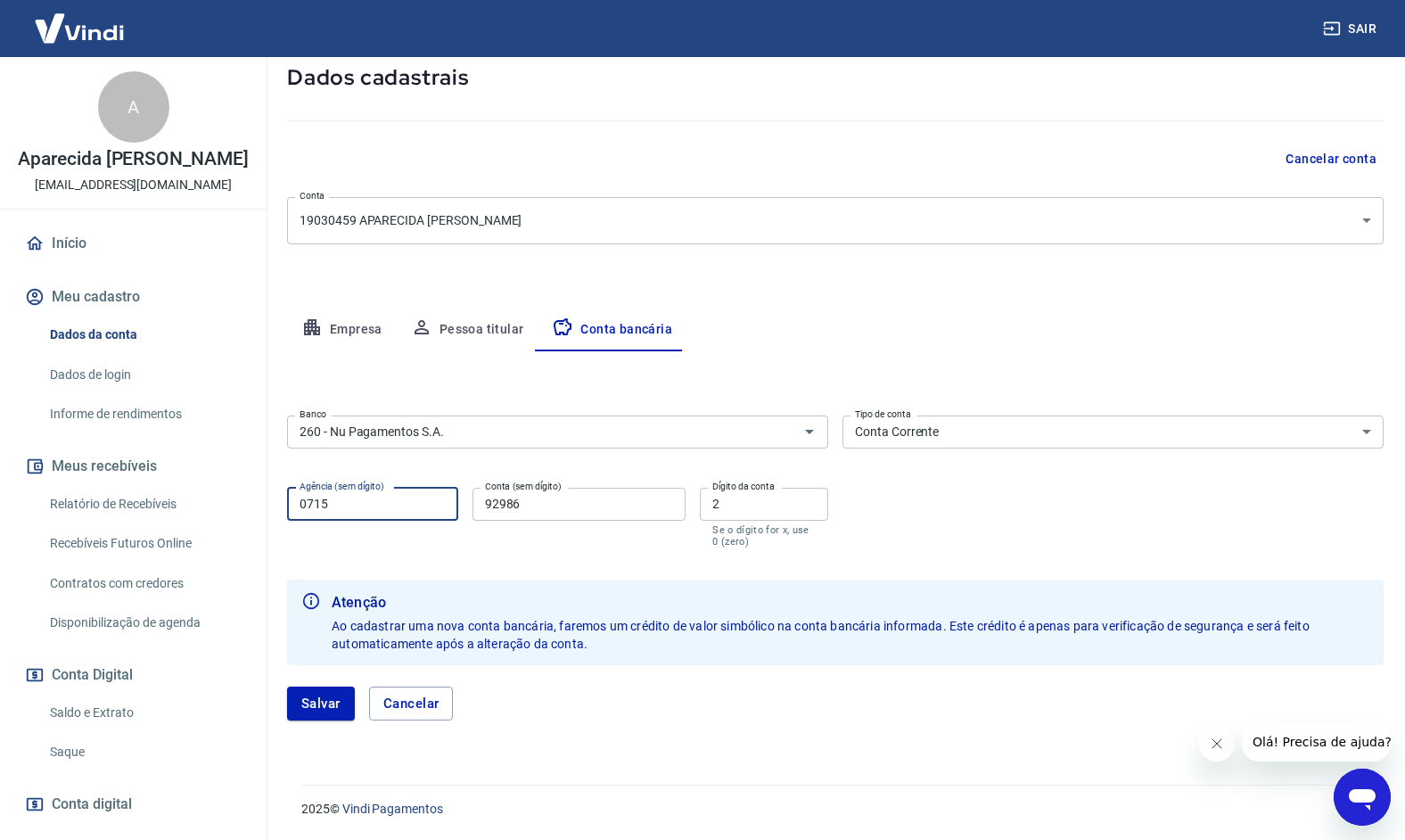
drag, startPoint x: 380, startPoint y: 505, endPoint x: 235, endPoint y: 491, distance: 145.7
click at [235, 491] on div "Sair A Aparecida Maria do Prado mmelojafisica@gmail.com Início Meu cadastro Dad…" at bounding box center [702, 319] width 1405 height 840
type input "0001"
paste input "1791292184"
type input "1791292184"
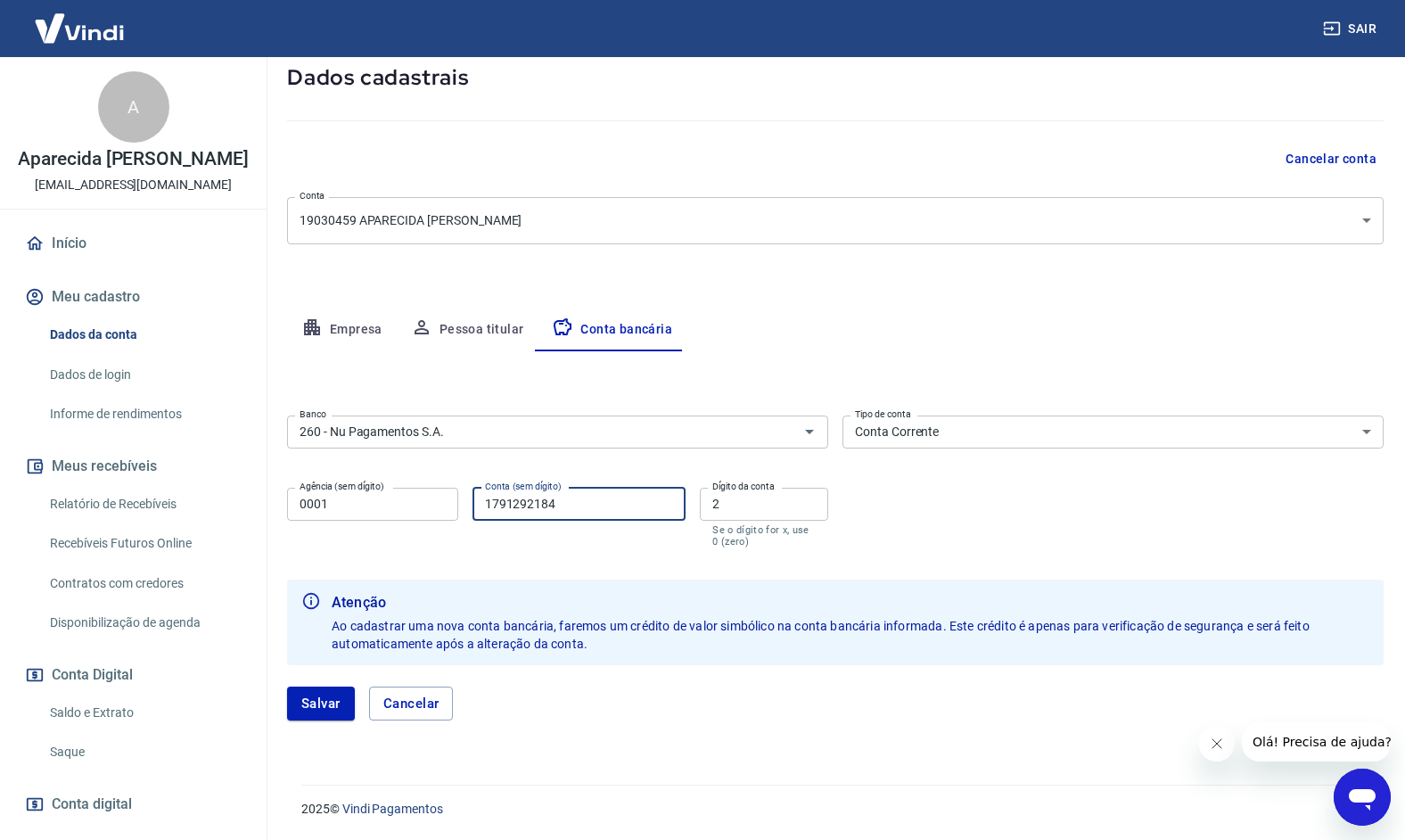
drag, startPoint x: 562, startPoint y: 501, endPoint x: 413, endPoint y: 489, distance: 149.5
click at [413, 489] on div "Agência (sem dígito) 0001 Agência (sem dígito) Conta (sem dígito) 1791292184 Co…" at bounding box center [557, 516] width 541 height 71
paste input "132888937-6"
type input "132888937"
type input "6"
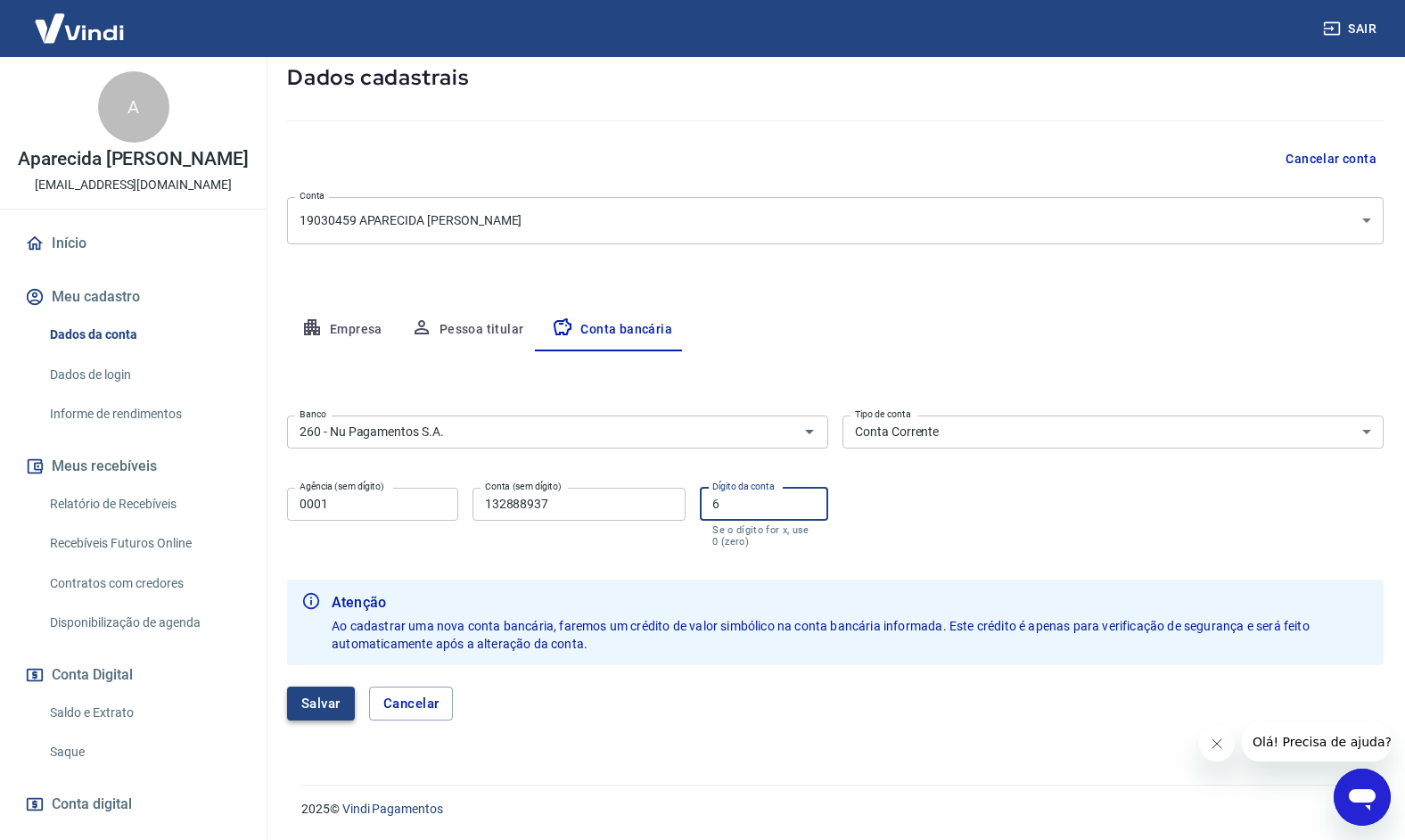
drag, startPoint x: 339, startPoint y: 754, endPoint x: 314, endPoint y: 719, distance: 43.0
click at [339, 752] on div "Meu cadastro / Dados cadastrais Dados cadastrais Cancelar conta Conta 19030459 …" at bounding box center [835, 359] width 1140 height 807
click at [314, 697] on button "Salvar" at bounding box center [321, 703] width 68 height 34
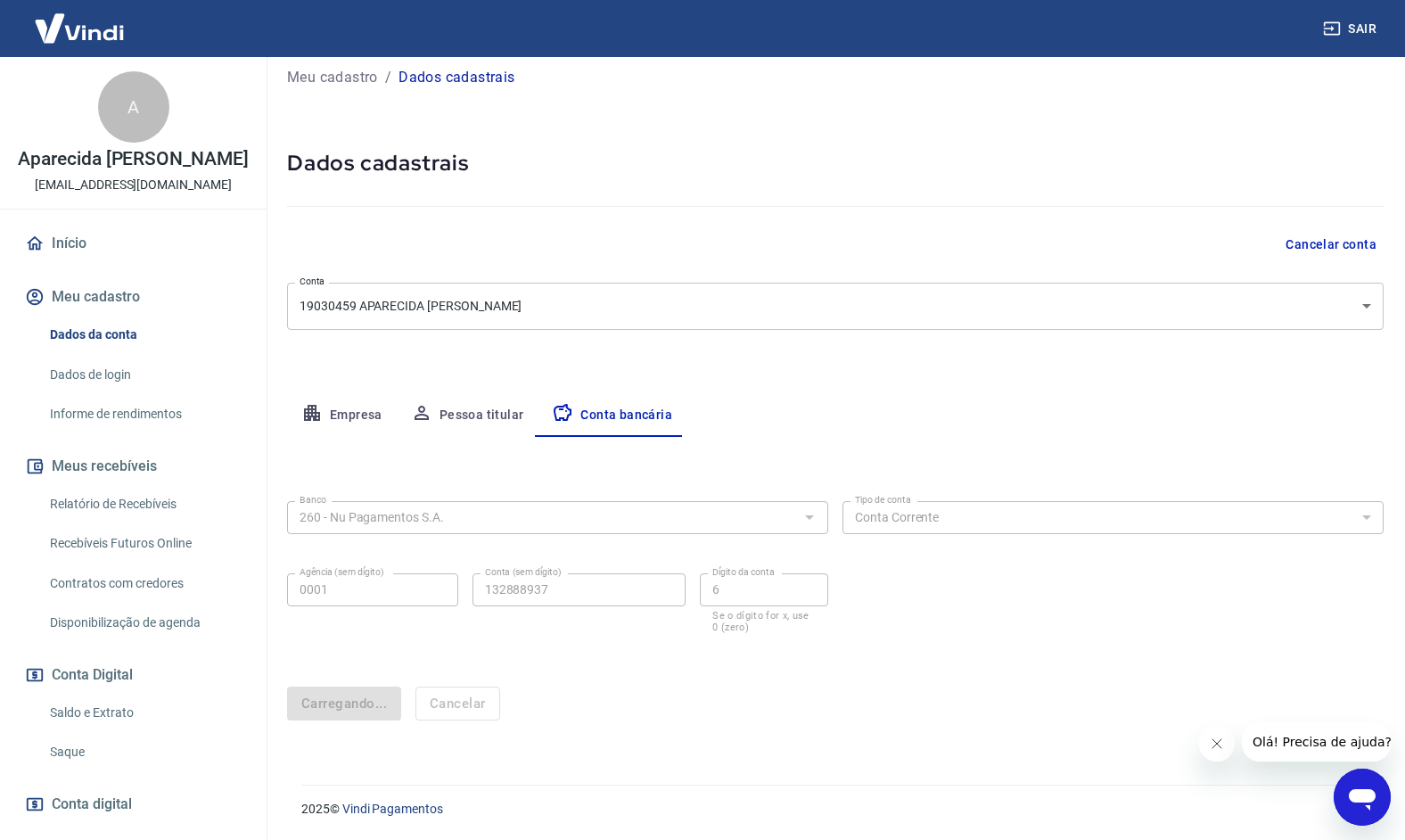
scroll to position [0, 0]
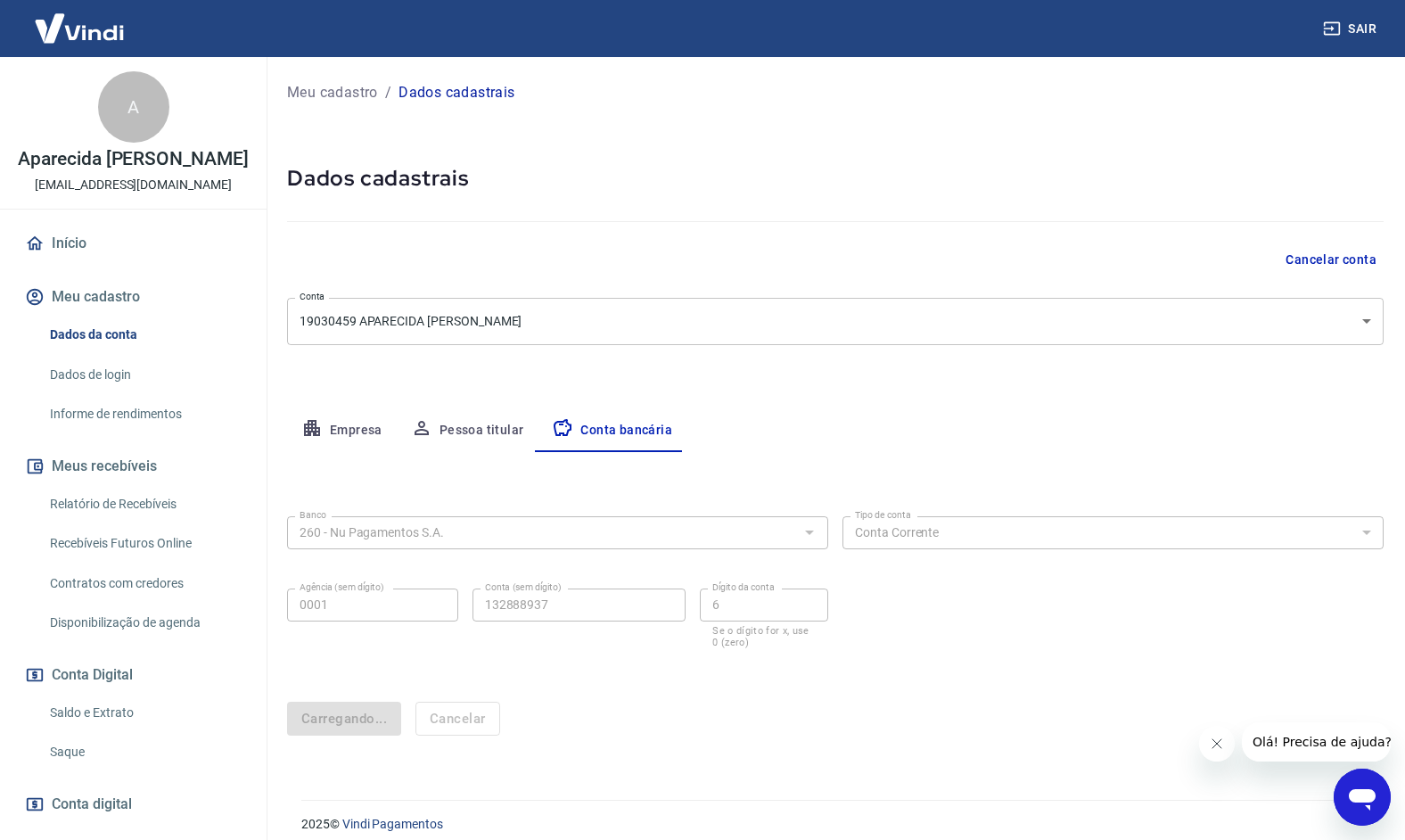
select select "1"
